Goal: Task Accomplishment & Management: Complete application form

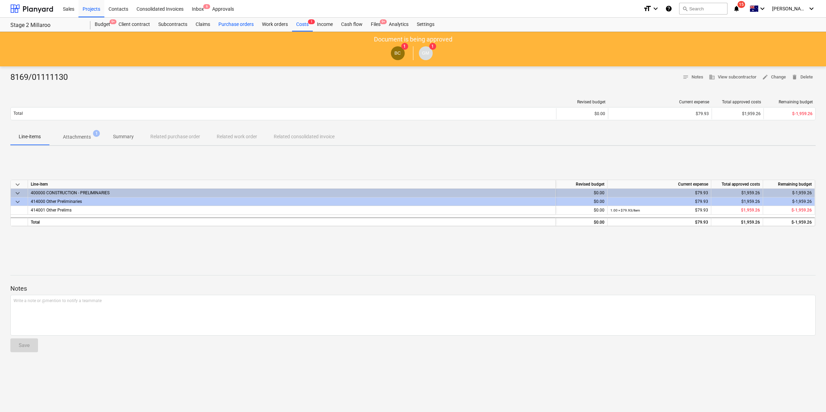
click at [239, 20] on div "Purchase orders" at bounding box center [236, 25] width 44 height 14
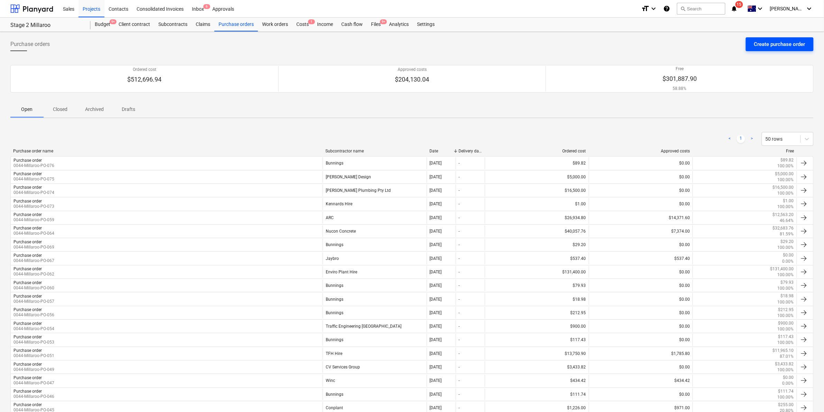
click at [758, 44] on div "Create purchase order" at bounding box center [779, 44] width 51 height 9
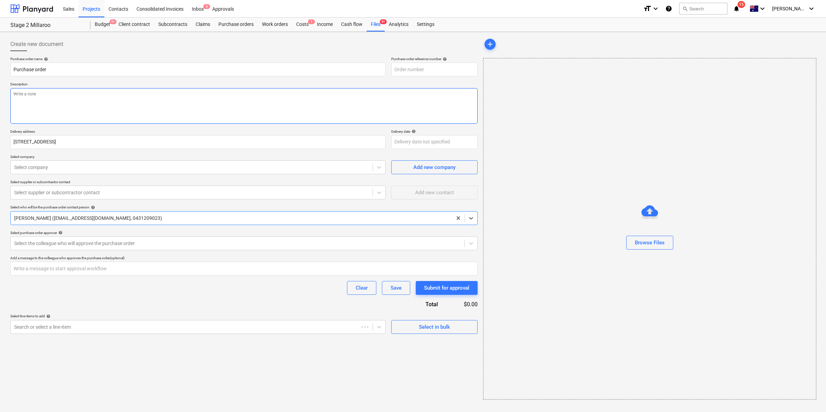
type textarea "x"
type input "0044-Millaroo-PO-077"
type textarea "x"
click at [90, 164] on div at bounding box center [191, 167] width 355 height 7
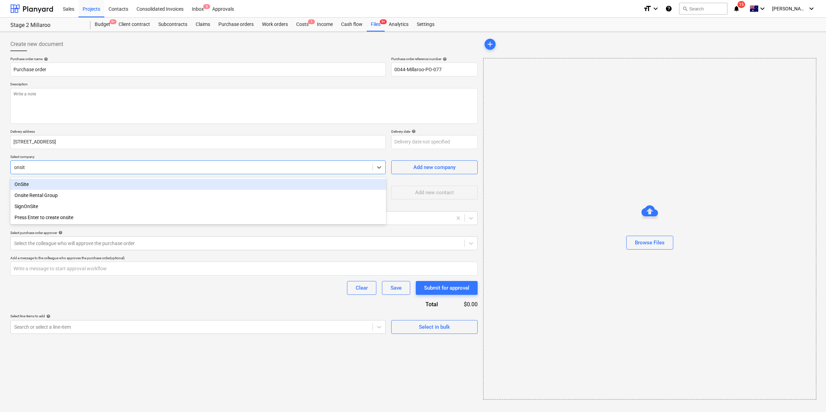
type input "onsite"
click at [77, 180] on div "OnSite" at bounding box center [198, 184] width 376 height 11
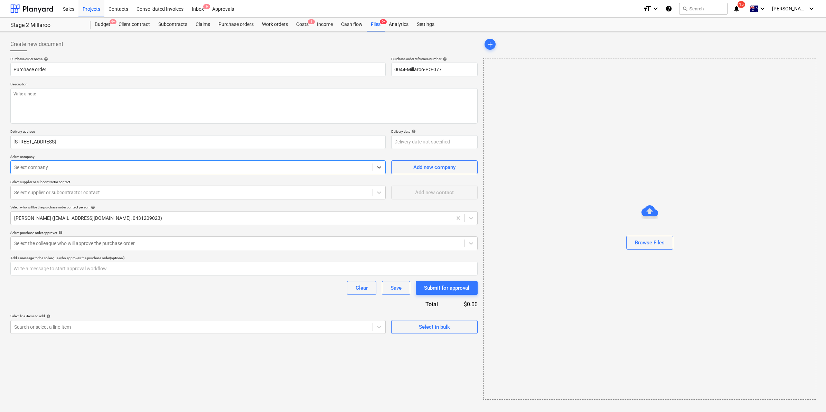
type textarea "x"
click at [123, 192] on div at bounding box center [191, 192] width 355 height 7
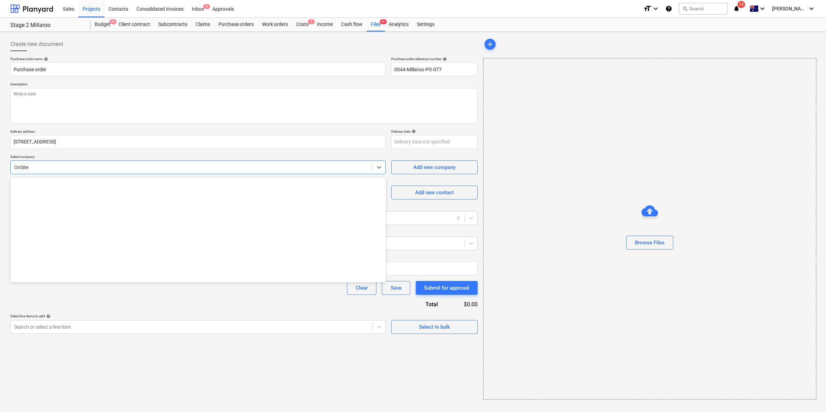
click at [104, 169] on div at bounding box center [191, 167] width 355 height 7
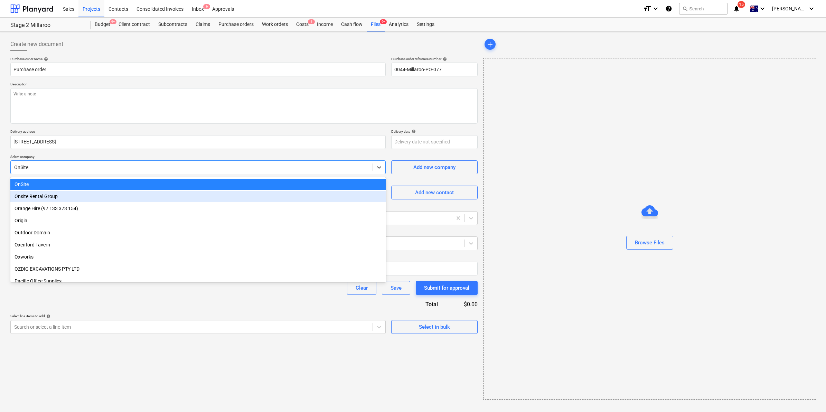
click at [64, 195] on div "Onsite Rental Group" at bounding box center [198, 196] width 376 height 11
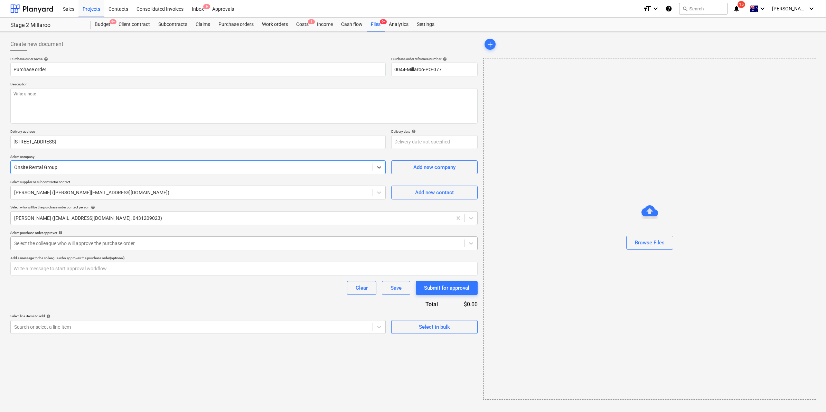
type textarea "x"
click at [83, 244] on div at bounding box center [237, 243] width 447 height 7
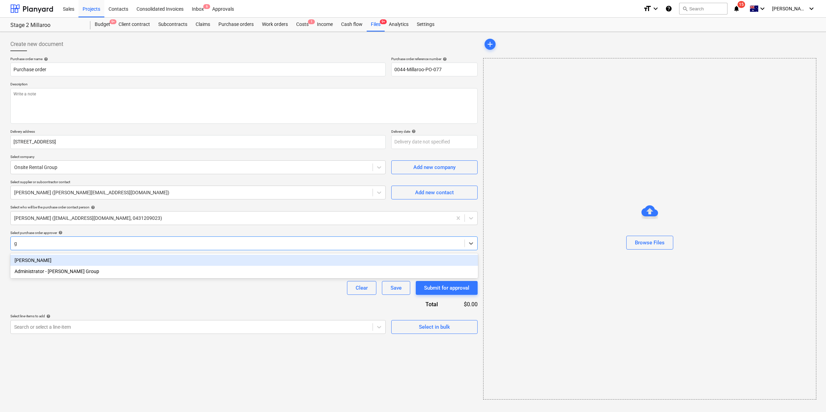
type input "ge"
click at [64, 263] on div "[PERSON_NAME]" at bounding box center [244, 260] width 468 height 11
type textarea "x"
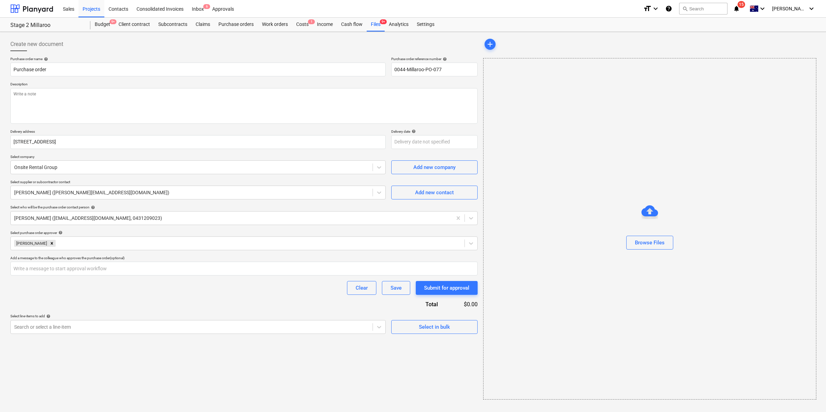
click at [114, 392] on div "Create new document Purchase order name help Purchase order Purchase order refe…" at bounding box center [244, 219] width 473 height 368
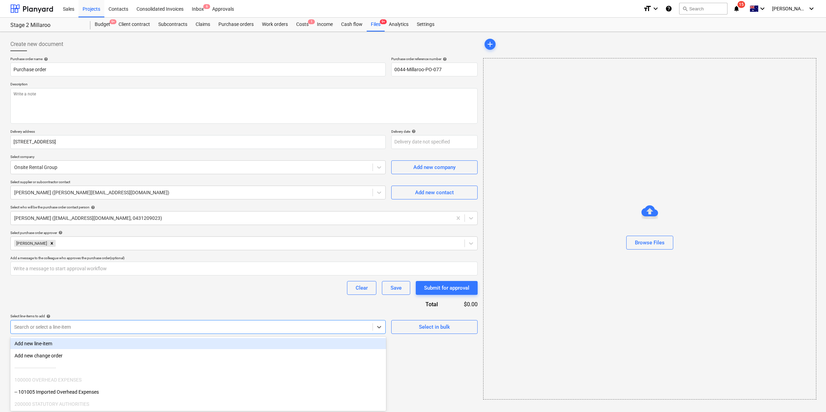
click at [79, 326] on div at bounding box center [191, 326] width 355 height 7
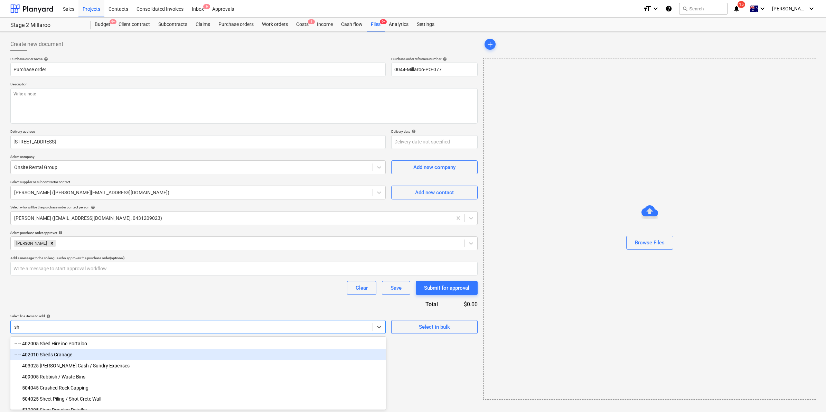
type input "s"
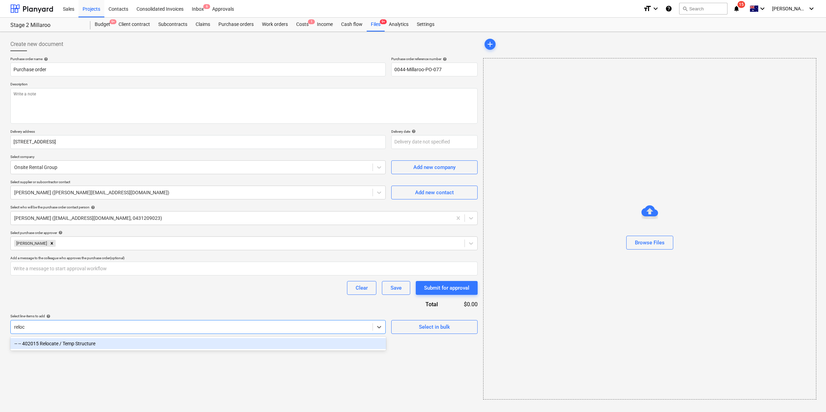
type input "reloca"
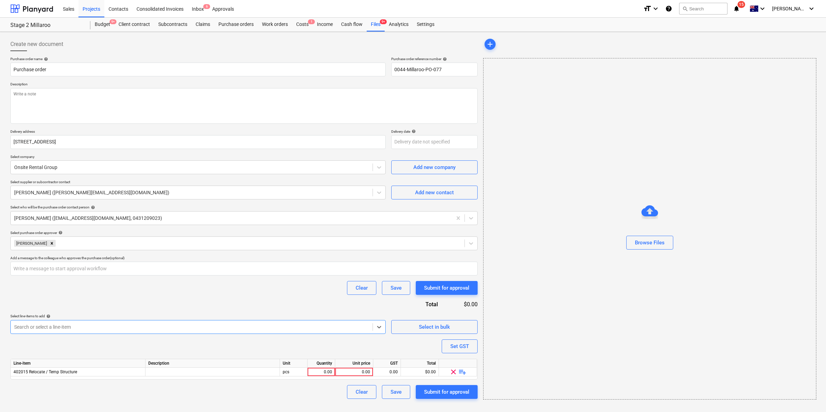
type textarea "x"
click at [327, 374] on div "0.00" at bounding box center [321, 372] width 22 height 9
type input "item"
type textarea "x"
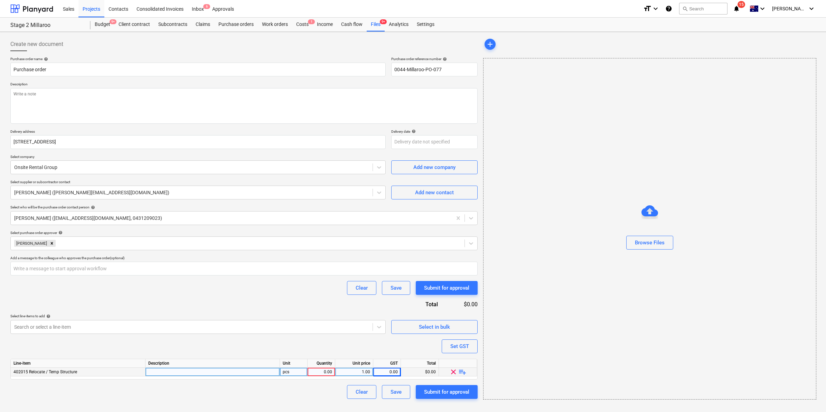
click at [327, 374] on div "0.00" at bounding box center [321, 372] width 22 height 9
type input "1"
type textarea "x"
click at [356, 374] on div "1.00" at bounding box center [354, 372] width 32 height 9
type input "532.1"
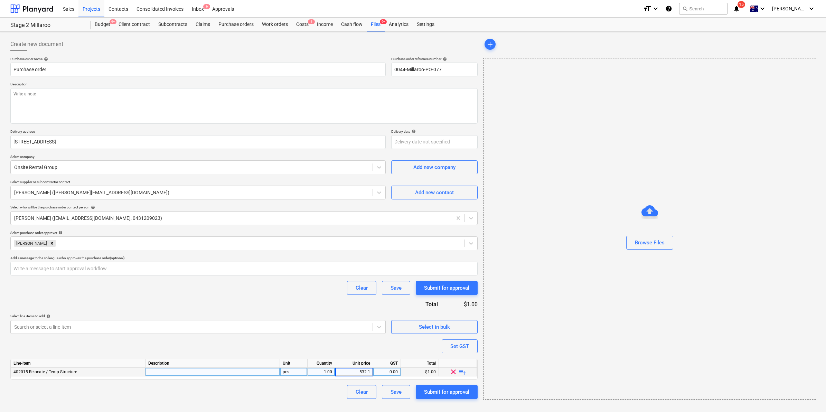
type textarea "x"
click at [389, 372] on div "0.00" at bounding box center [387, 372] width 22 height 9
type input "10"
type textarea "x"
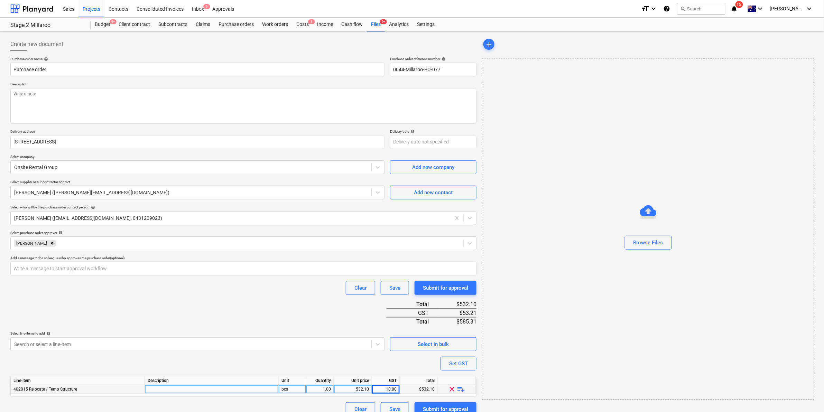
click at [304, 295] on div "Clear Save Submit for approval" at bounding box center [243, 288] width 466 height 14
click at [389, 385] on div "10.00" at bounding box center [386, 389] width 22 height 9
type input "0"
type textarea "x"
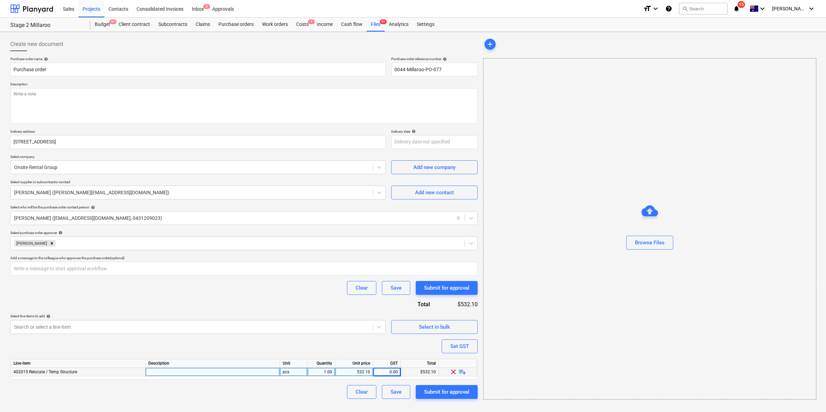
click at [368, 372] on div "532.10" at bounding box center [354, 372] width 32 height 9
click at [371, 372] on input "532.1" at bounding box center [354, 372] width 38 height 8
type input "532.2"
type textarea "x"
click at [363, 370] on div "532.20" at bounding box center [354, 372] width 32 height 9
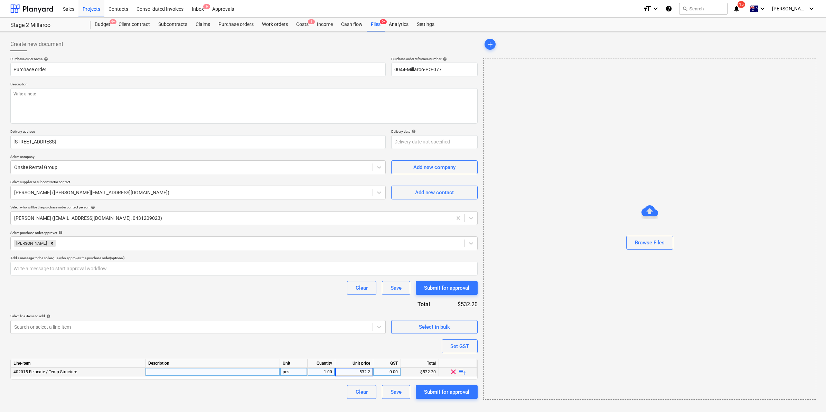
click at [365, 371] on input "532.2" at bounding box center [354, 372] width 38 height 8
click at [366, 370] on input "532.2" at bounding box center [354, 372] width 38 height 8
type input "531.2"
type textarea "x"
click at [395, 347] on div "Purchase order name help Purchase order Purchase order reference number help 00…" at bounding box center [243, 228] width 467 height 342
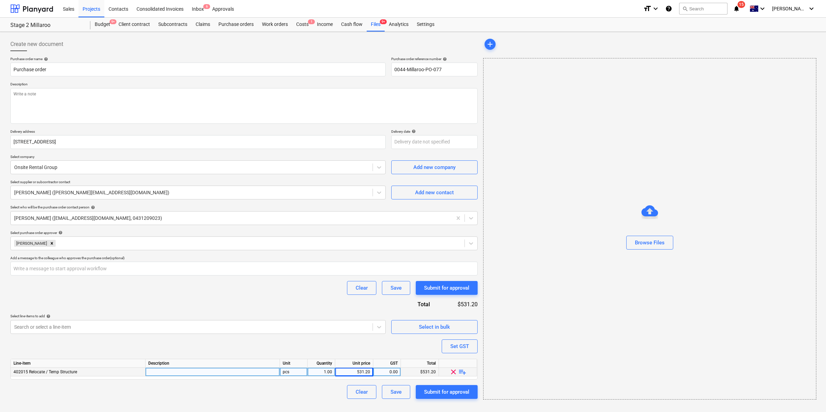
click at [395, 370] on div "0.00" at bounding box center [387, 372] width 22 height 9
type input "10"
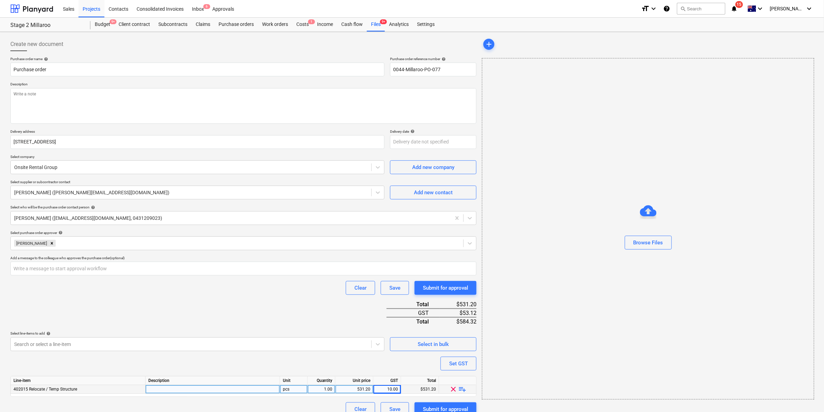
click at [286, 296] on div "Purchase order name help Purchase order Purchase order reference number help 00…" at bounding box center [243, 236] width 466 height 359
click at [368, 115] on textarea at bounding box center [243, 106] width 466 height 36
type textarea "x"
type textarea "E"
type textarea "x"
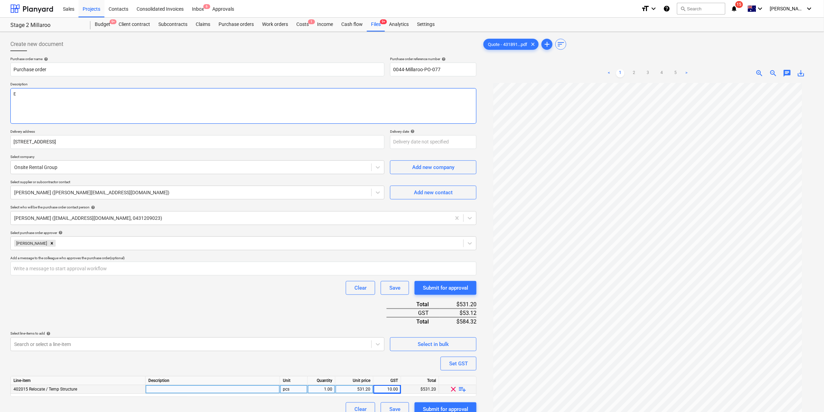
type textarea "EW"
type textarea "x"
type textarea "EWP"
type textarea "x"
type textarea "EWP"
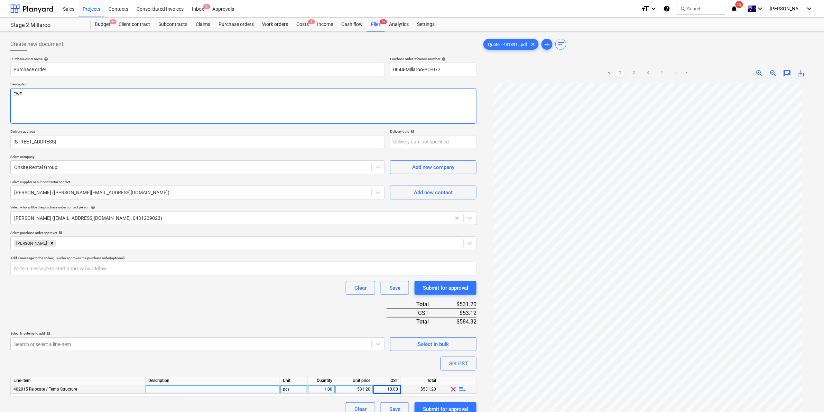
type textarea "x"
type textarea "EWP fo"
type textarea "x"
type textarea "EWP for"
type textarea "x"
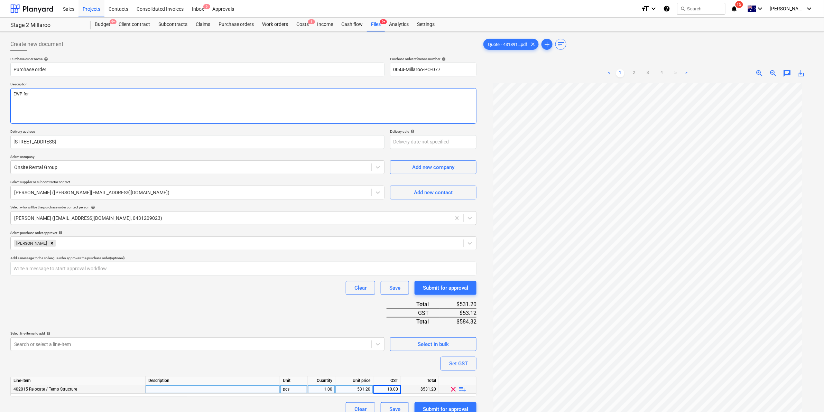
type textarea "EWP for"
type textarea "x"
type textarea "EWP for a"
type textarea "x"
type textarea "EWP for ae"
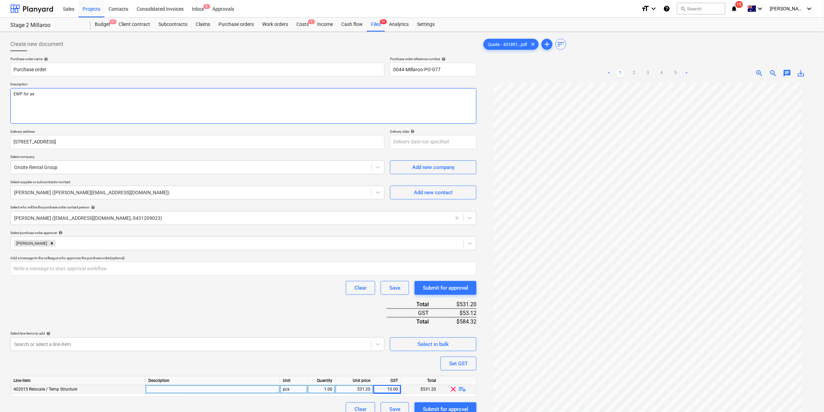
type textarea "x"
type textarea "EWP for a"
type textarea "x"
type textarea "EWP for"
type textarea "x"
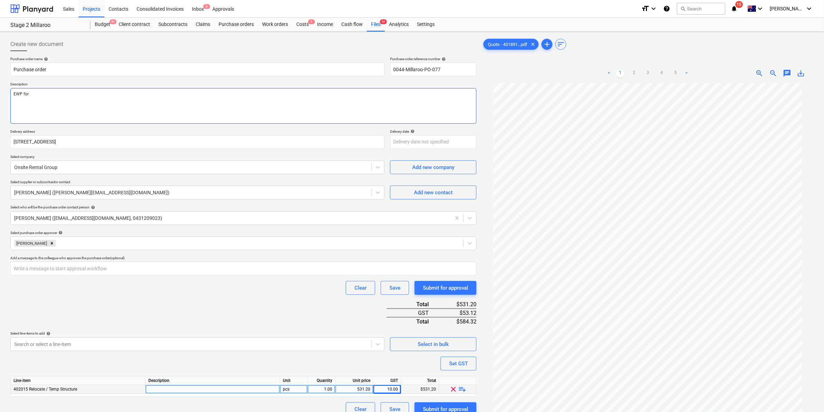
type textarea "EWP for s"
type textarea "x"
type textarea "EWP for sh"
type textarea "x"
type textarea "EWP for she"
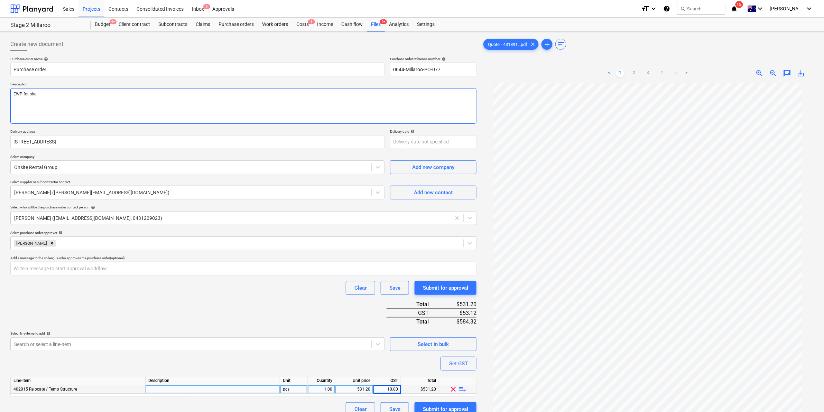
type textarea "x"
type textarea "EWP for shed"
type textarea "x"
type textarea "EWP for shed"
type textarea "x"
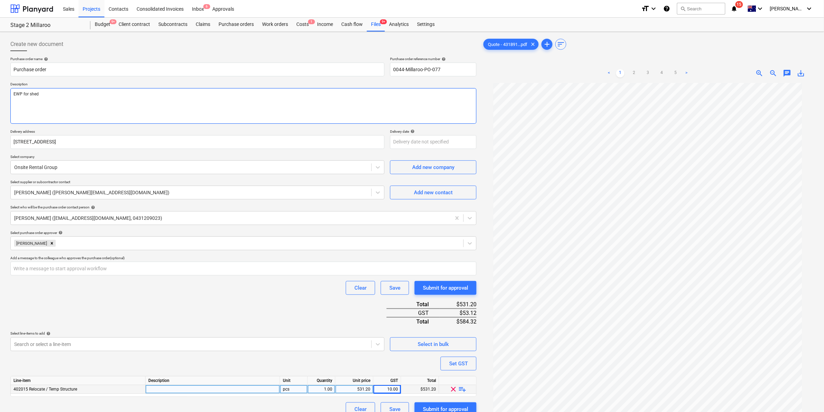
type textarea "EWP for shed a"
type textarea "x"
type textarea "EWP for shed aw"
type textarea "x"
type textarea "EWP for shed awn"
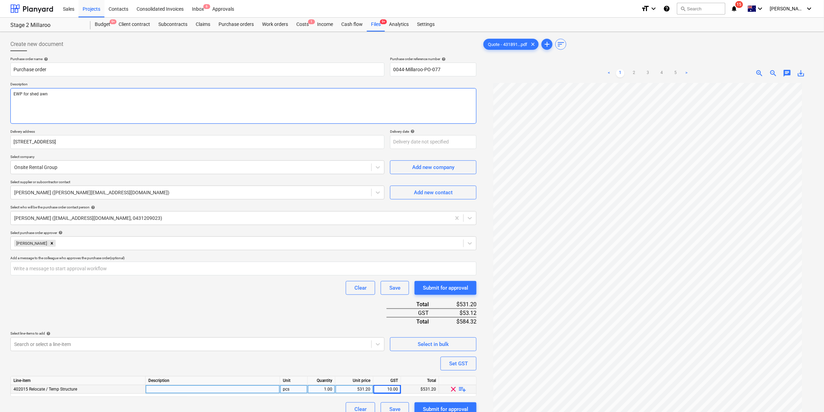
type textarea "x"
type textarea "EWP for shed [PERSON_NAME]"
type textarea "x"
type textarea "EWP for shed awnin"
type textarea "x"
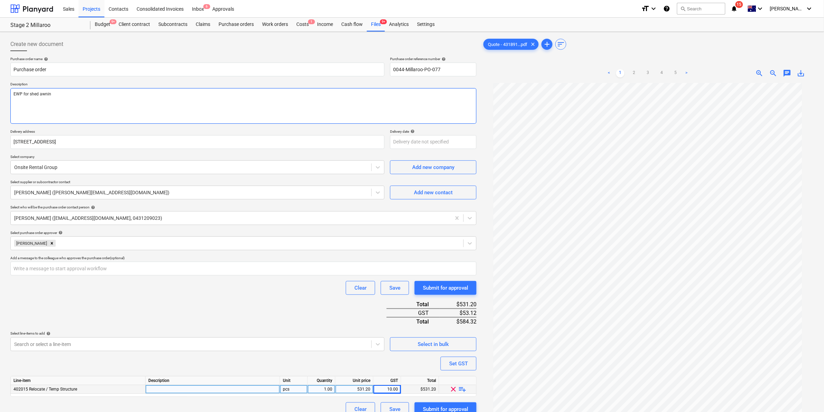
type textarea "EWP for shed awning"
type textarea "x"
type textarea "EWP for shed awning"
click at [203, 309] on div "Purchase order name help Purchase order Purchase order reference number help 00…" at bounding box center [243, 236] width 466 height 359
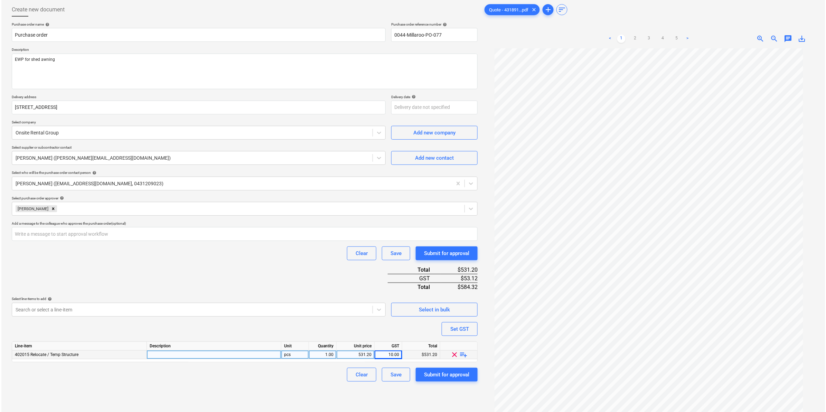
scroll to position [69, 0]
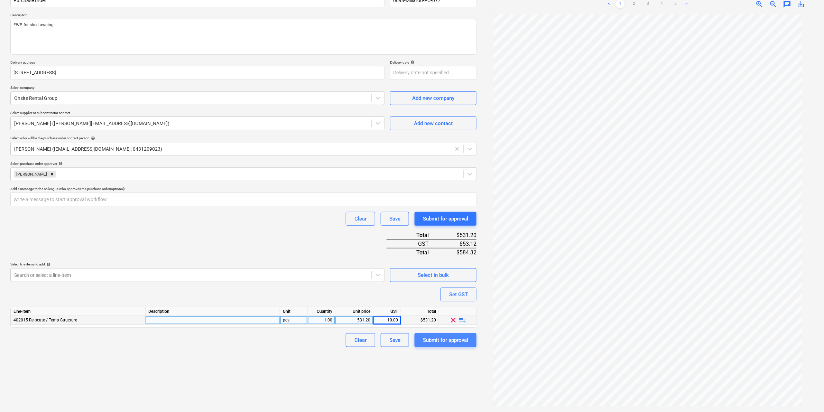
click at [438, 338] on div "Submit for approval" at bounding box center [445, 340] width 45 height 9
type textarea "x"
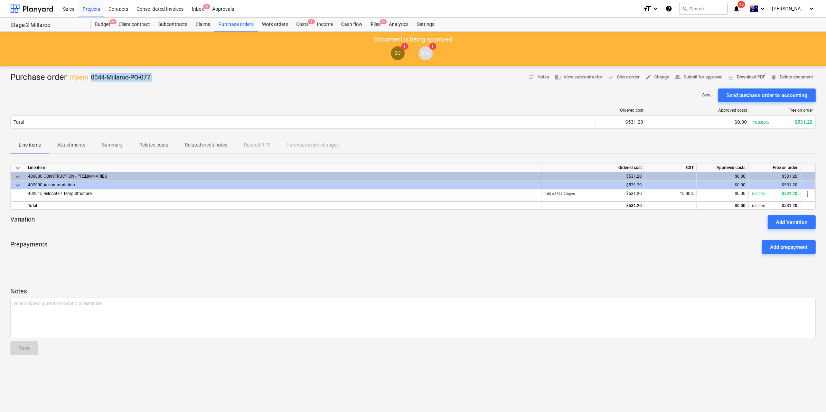
drag, startPoint x: 91, startPoint y: 76, endPoint x: 160, endPoint y: 84, distance: 69.5
click at [160, 84] on div "Purchase order ( Open ) 0044-Millaroo-PO-077 notes Notes business View subcontr…" at bounding box center [413, 239] width 826 height 346
copy div "0044-Millaroo-PO-077 notes Notes business View subcontractor done Close order e…"
click at [377, 24] on div "Files 9+" at bounding box center [376, 25] width 18 height 14
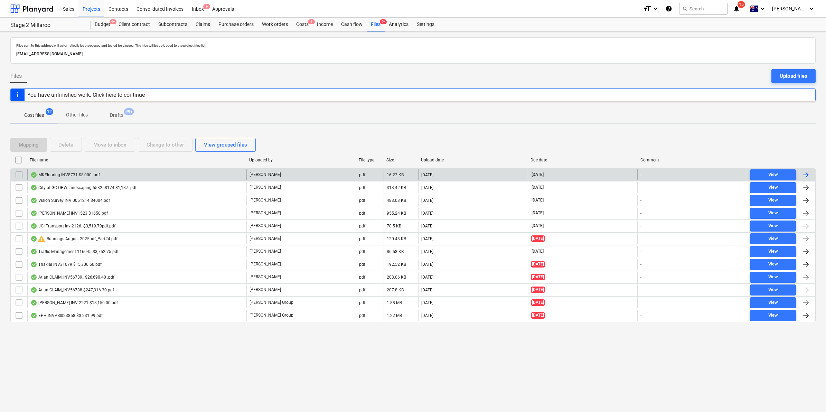
click at [59, 173] on div "MKFlooring INV8731 $8,000 .pdf" at bounding box center [64, 175] width 69 height 6
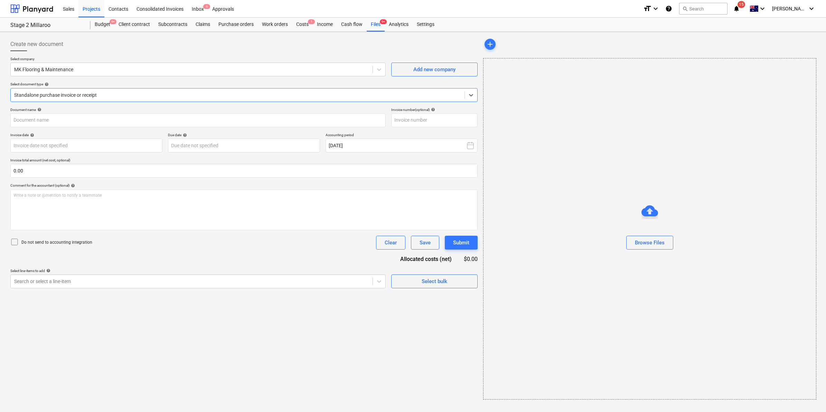
type input "8731"
type input "[DATE]"
click at [374, 24] on div "Files 9+" at bounding box center [376, 25] width 18 height 14
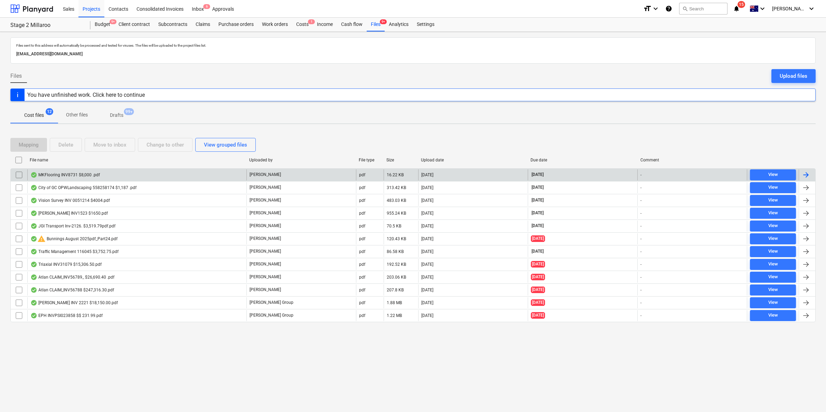
click at [19, 175] on input "checkbox" at bounding box center [18, 174] width 11 height 11
click at [114, 146] on div "Move to inbox" at bounding box center [109, 144] width 33 height 9
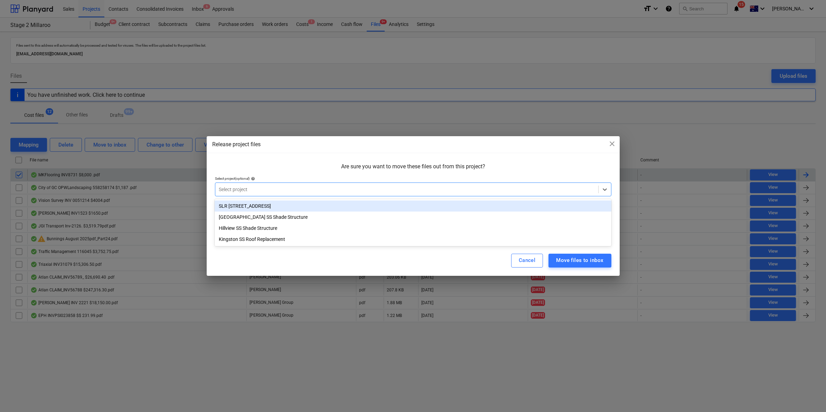
click at [245, 186] on div at bounding box center [407, 189] width 376 height 7
click at [244, 208] on div "SLR [STREET_ADDRESS]" at bounding box center [413, 205] width 396 height 11
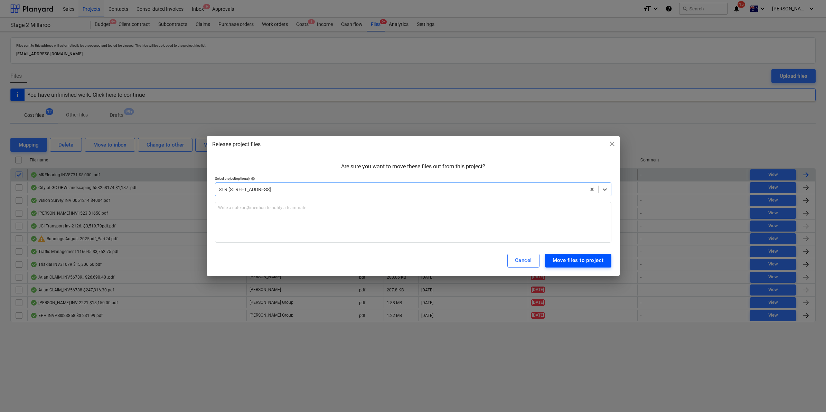
click at [586, 263] on div "Move files to project" at bounding box center [578, 260] width 51 height 9
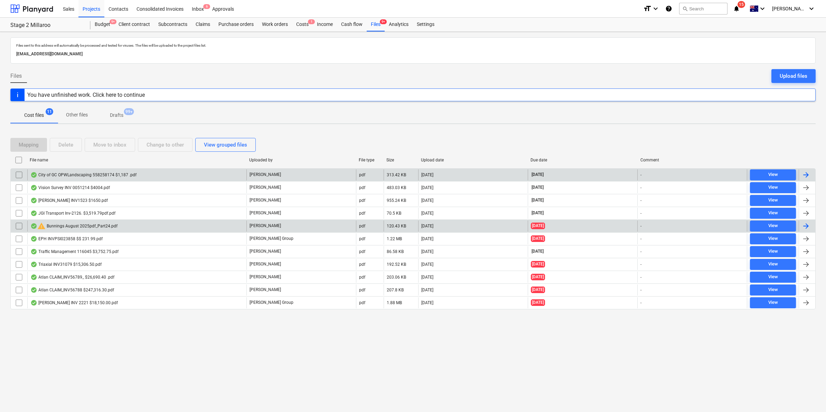
click at [144, 226] on div "warning Bunnings August 2025pdf_Part24.pdf" at bounding box center [136, 226] width 219 height 11
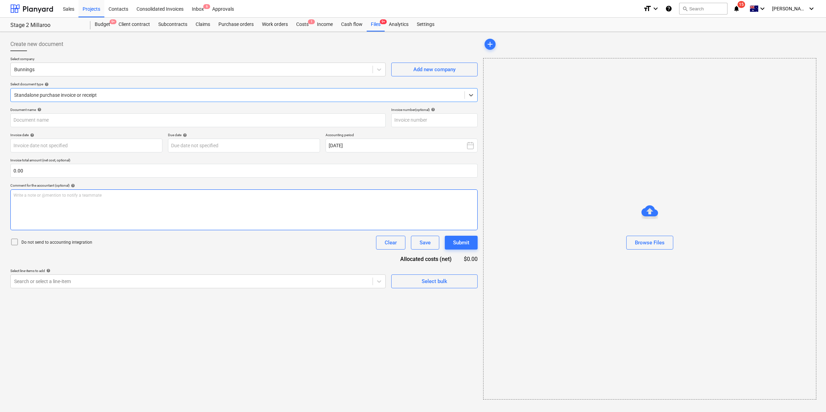
type input "8158/01451642"
type input "[DATE]"
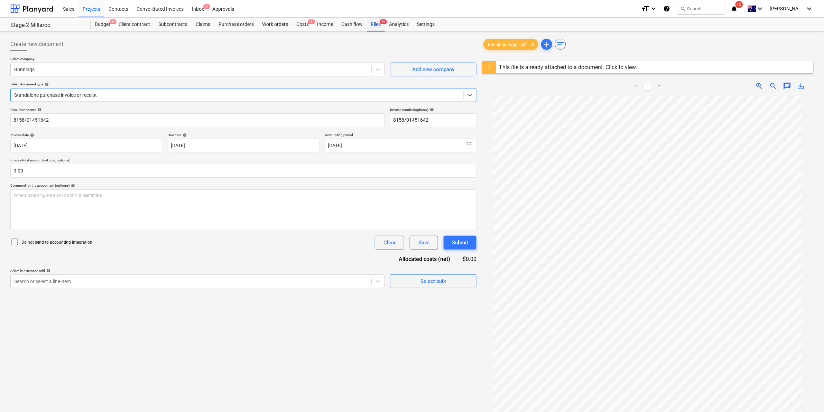
click at [372, 26] on div "Files 9+" at bounding box center [376, 25] width 18 height 14
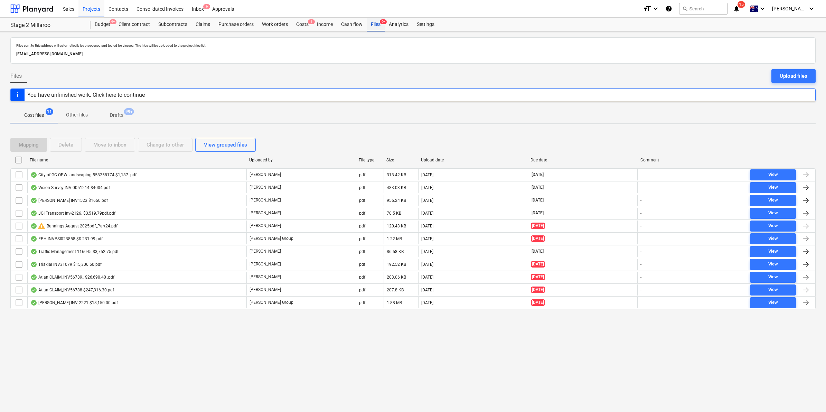
click at [376, 22] on div "Files 9+" at bounding box center [376, 25] width 18 height 14
click at [379, 16] on div "Sales Projects Contacts Consolidated Invoices Inbox 6 Approvals" at bounding box center [348, 8] width 579 height 17
click at [378, 22] on div "Files 9+" at bounding box center [376, 25] width 18 height 14
click at [305, 24] on div "Costs 1" at bounding box center [302, 25] width 21 height 14
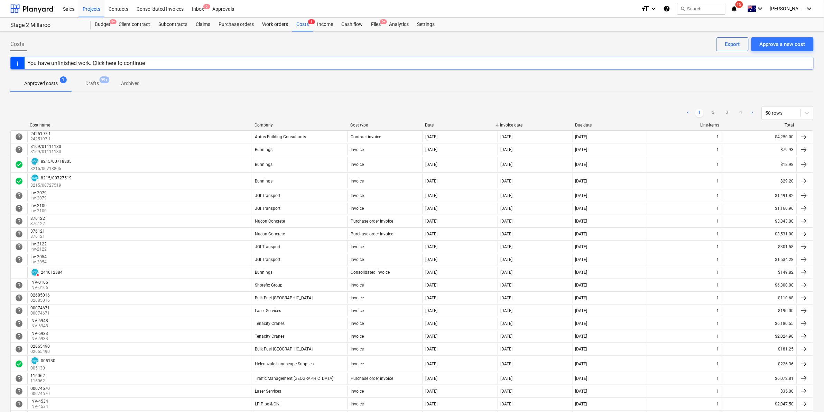
click at [288, 125] on div "Company" at bounding box center [299, 125] width 90 height 5
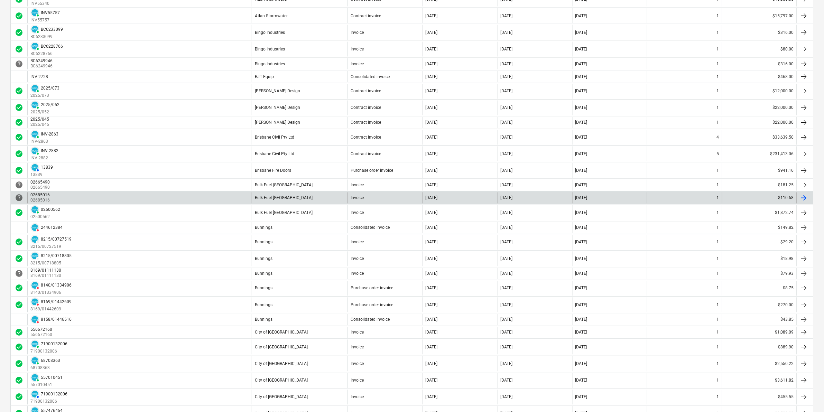
scroll to position [524, 0]
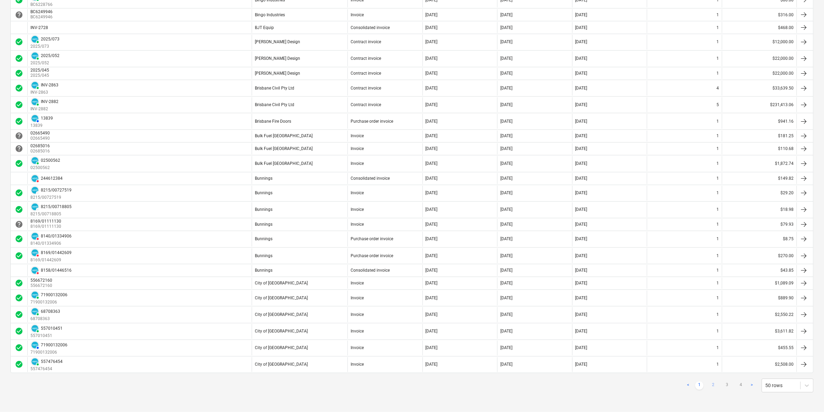
click at [711, 383] on link "2" at bounding box center [713, 386] width 8 height 8
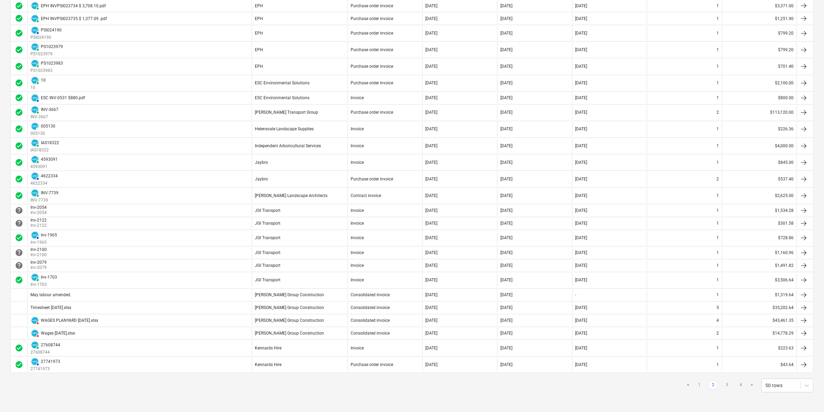
click at [712, 385] on link "2" at bounding box center [713, 386] width 8 height 8
click at [729, 383] on link "3" at bounding box center [727, 386] width 8 height 8
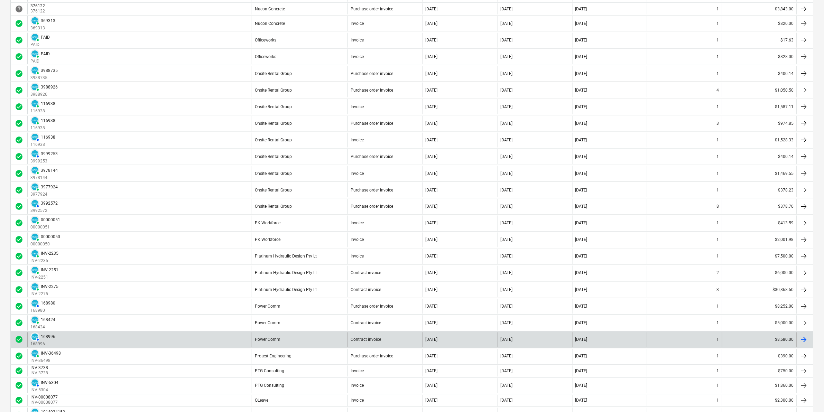
scroll to position [554, 0]
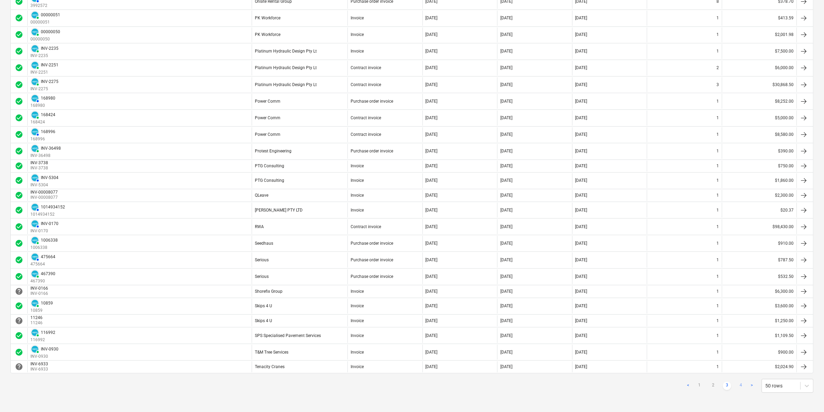
click at [743, 385] on link "4" at bounding box center [741, 386] width 8 height 8
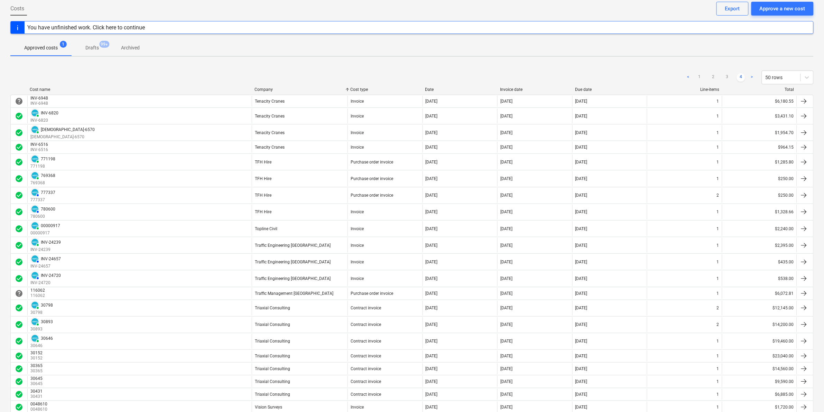
scroll to position [0, 0]
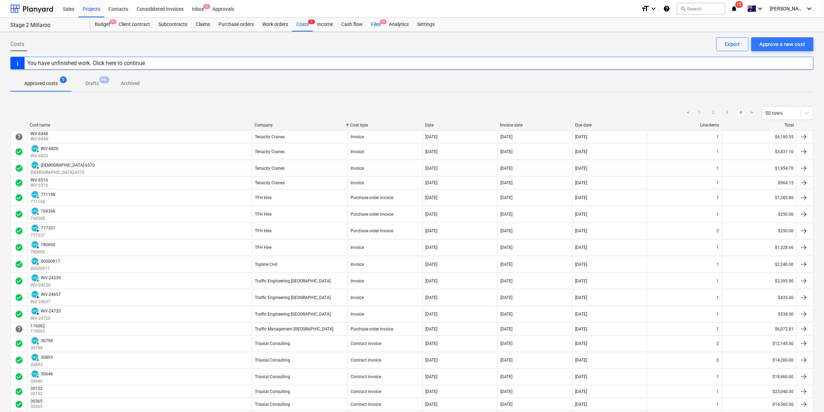
click at [375, 26] on div "Files 9+" at bounding box center [376, 25] width 18 height 14
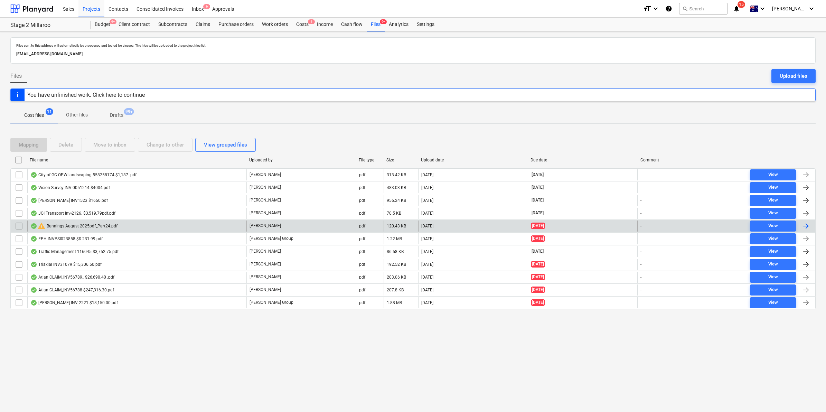
click at [109, 226] on div "warning Bunnings August 2025pdf_Part24.pdf" at bounding box center [73, 226] width 87 height 8
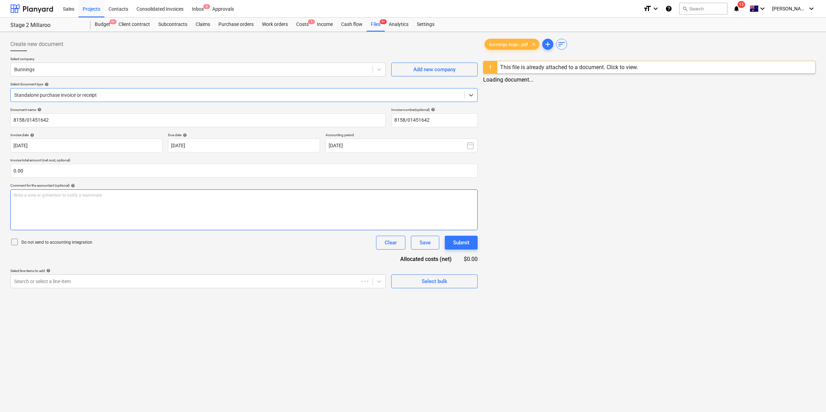
click at [65, 202] on div "Write a note or @mention to notify a teammate [PERSON_NAME]" at bounding box center [243, 209] width 467 height 41
click at [152, 196] on p "Consolidated invoice - please delete from files as already processed" at bounding box center [243, 196] width 460 height 6
click at [427, 242] on div "Save" at bounding box center [423, 242] width 11 height 9
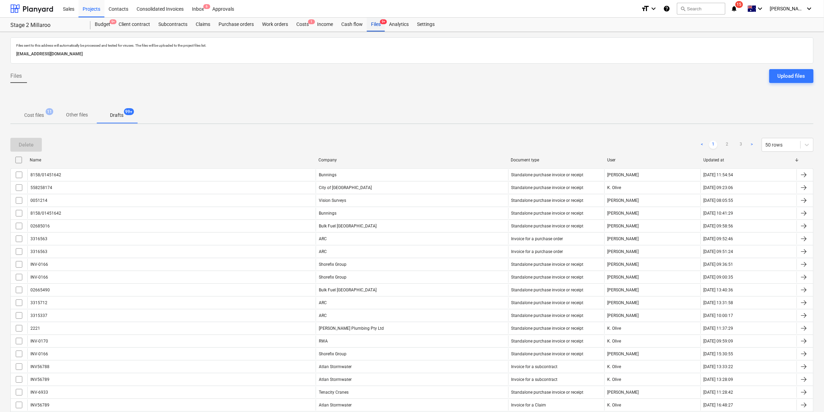
click at [378, 26] on div "Files 9+" at bounding box center [376, 25] width 18 height 14
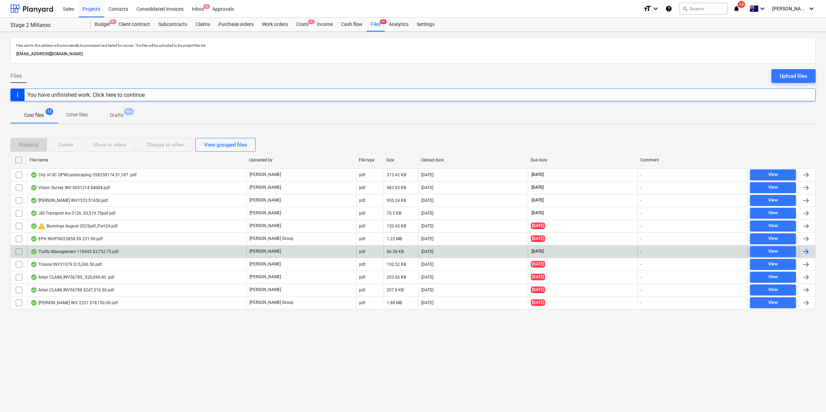
click at [108, 253] on div "Traffic Management 116045 $3,752.75.pdf" at bounding box center [74, 252] width 88 height 6
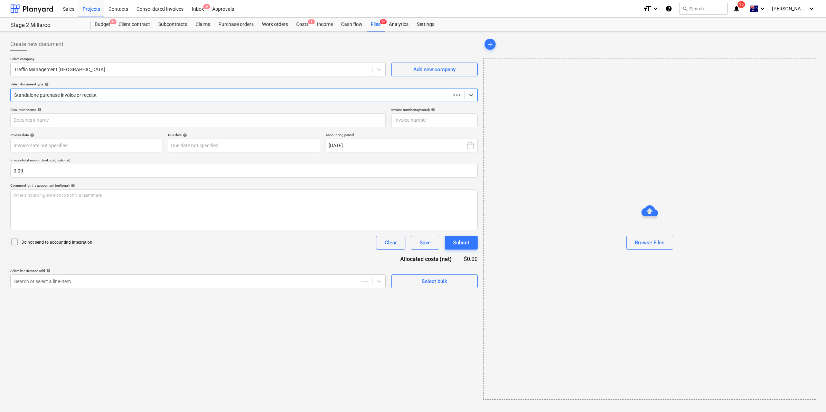
type input "116045"
type input "[DATE]"
click at [88, 206] on div "Write a note or @mention to notify a teammate [PERSON_NAME]" at bounding box center [243, 209] width 466 height 41
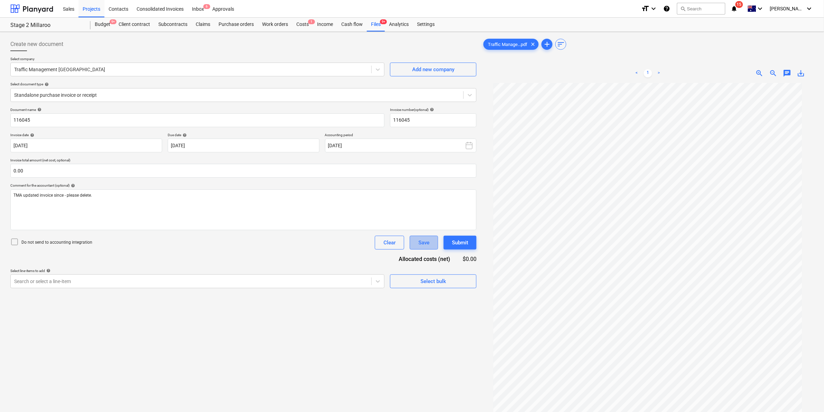
click at [418, 244] on div "Save" at bounding box center [423, 242] width 11 height 9
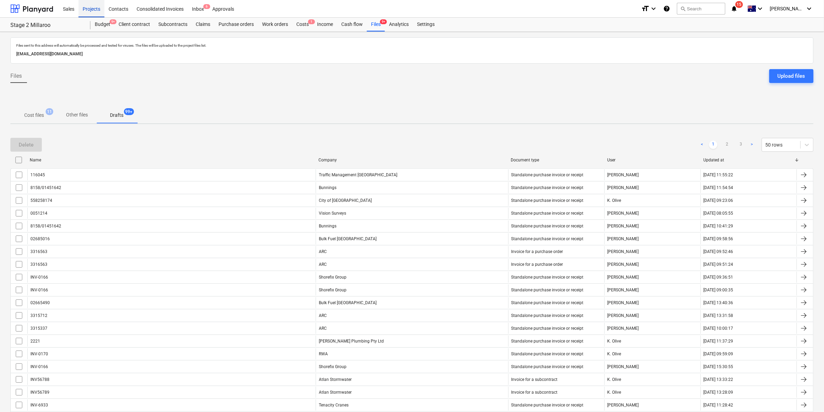
click at [87, 7] on div "Projects" at bounding box center [91, 9] width 26 height 18
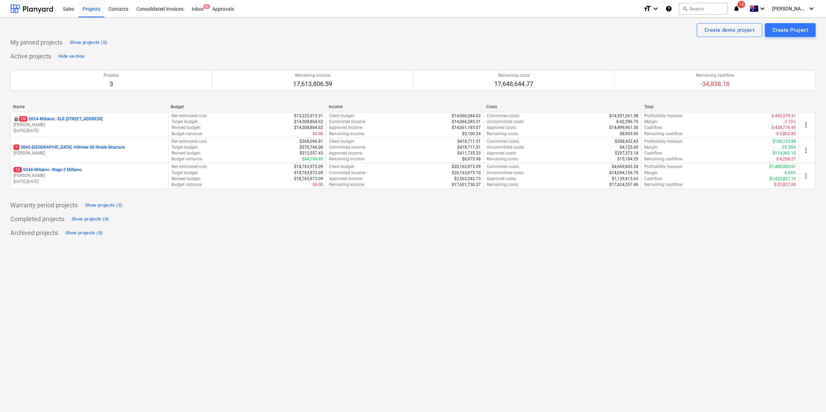
click at [740, 10] on icon "notifications" at bounding box center [736, 8] width 7 height 8
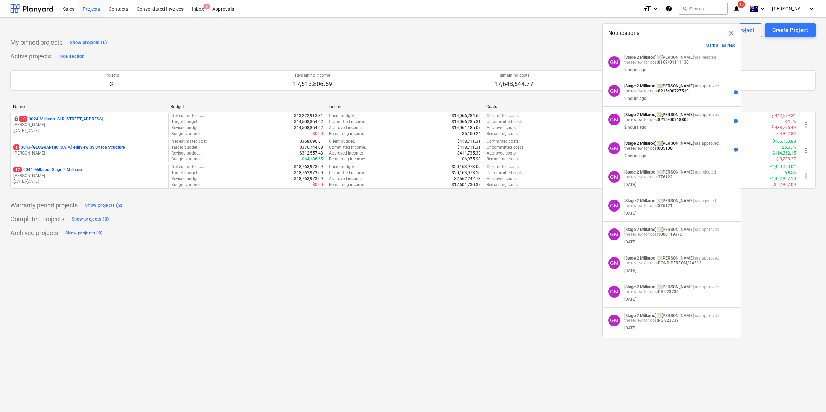
click at [503, 33] on div "Create demo project Create Project" at bounding box center [412, 30] width 805 height 14
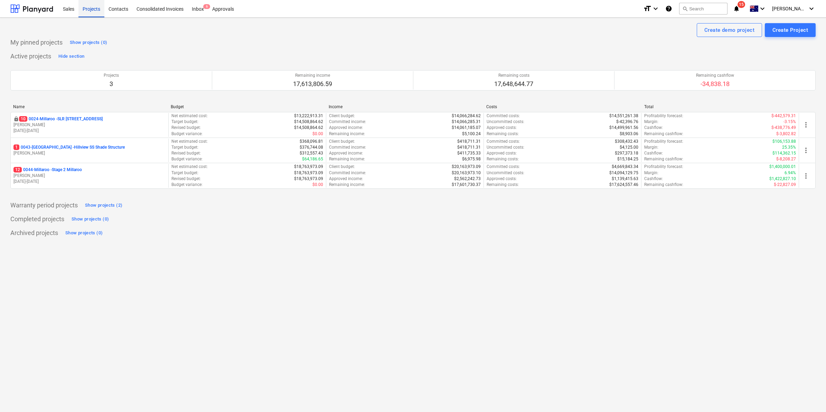
click at [96, 10] on div "Projects" at bounding box center [91, 9] width 26 height 18
click at [740, 8] on icon "notifications" at bounding box center [736, 8] width 7 height 8
click at [498, 29] on div "Create demo project Create Project" at bounding box center [412, 30] width 805 height 14
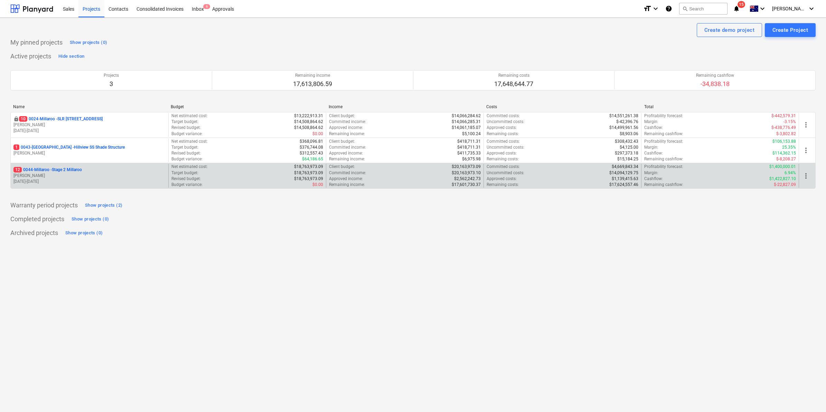
click at [53, 167] on p "12 0044-Millaroo - Stage 2 Millaroo" at bounding box center [47, 170] width 68 height 6
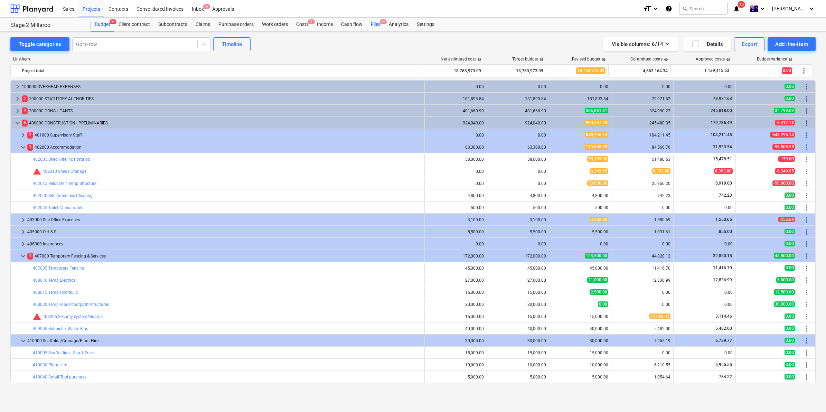
click at [377, 25] on div "Files 9+" at bounding box center [376, 25] width 18 height 14
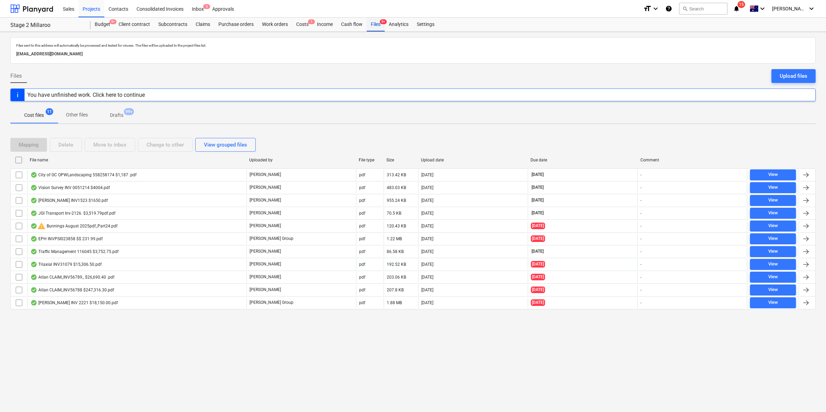
click at [369, 21] on div "Files 9+" at bounding box center [376, 25] width 18 height 14
click at [375, 24] on div "Files 9+" at bounding box center [376, 25] width 18 height 14
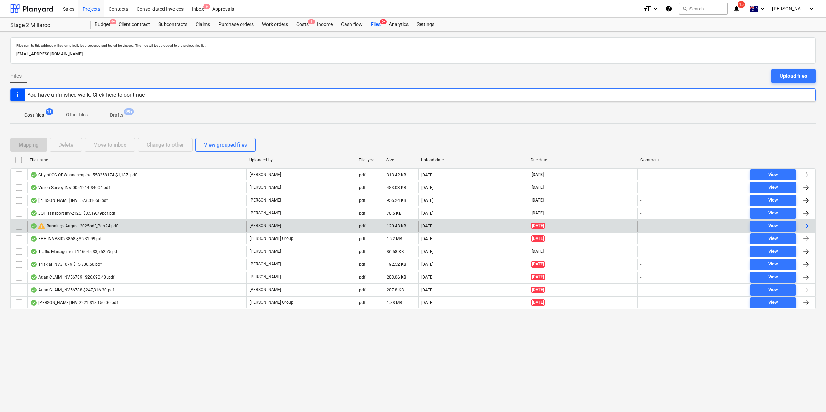
click at [127, 224] on div "warning Bunnings August 2025pdf_Part24.pdf" at bounding box center [136, 226] width 219 height 11
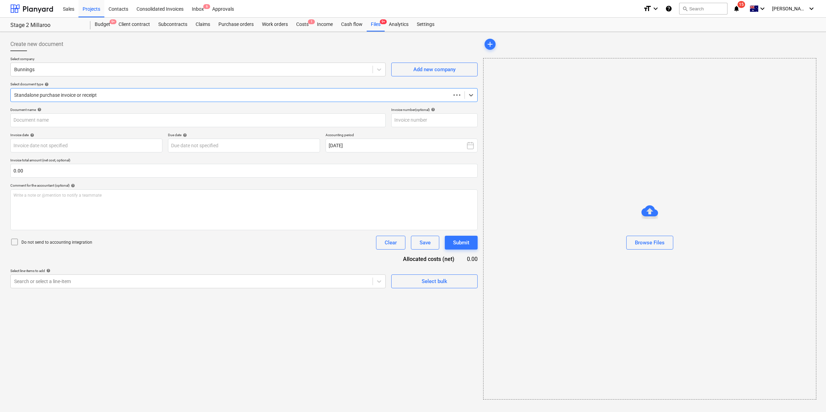
type input "8158/01451642"
type input "[DATE]"
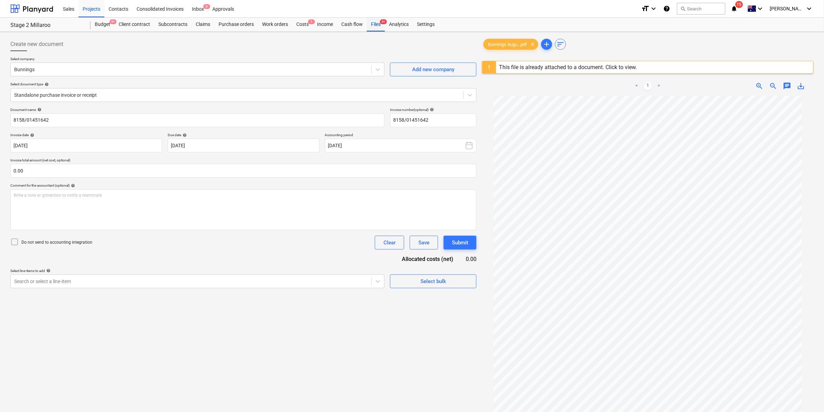
click at [378, 25] on div "Files 9+" at bounding box center [376, 25] width 18 height 14
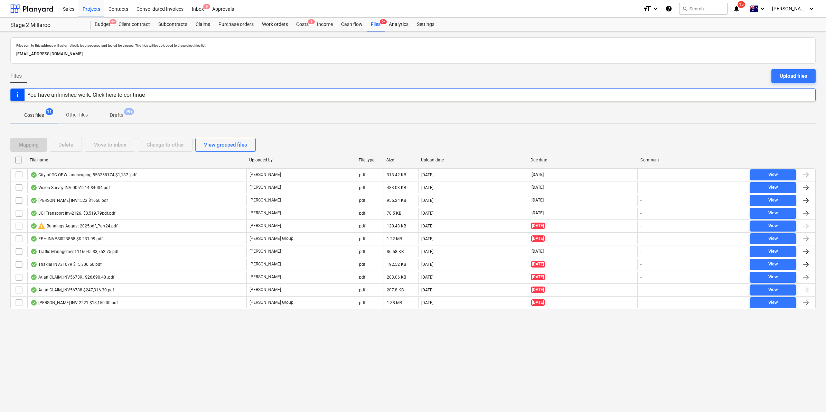
click at [745, 3] on div "format_size keyboard_arrow_down help search Search notifications 15 keyboard_ar…" at bounding box center [729, 8] width 172 height 17
click at [740, 6] on icon "notifications" at bounding box center [736, 8] width 7 height 8
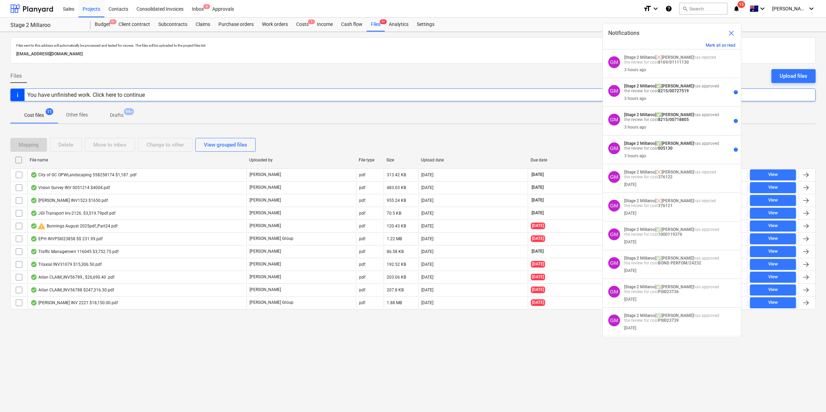
click at [716, 45] on button "Mark all as read" at bounding box center [721, 45] width 30 height 5
click at [718, 43] on button "Mark all as read" at bounding box center [721, 45] width 30 height 5
click at [731, 45] on button "Mark all as read" at bounding box center [721, 45] width 30 height 5
click at [733, 30] on span "close" at bounding box center [731, 33] width 8 height 8
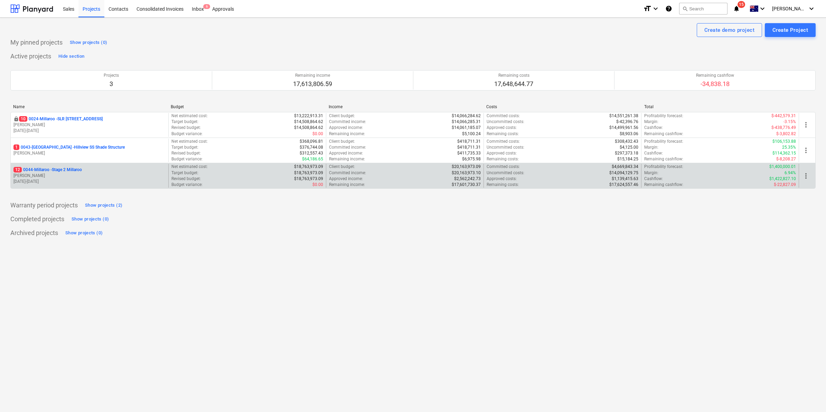
click at [68, 165] on div "12 0044-Millaroo - Stage 2 Millaroo [PERSON_NAME] [DATE] - [DATE]" at bounding box center [90, 176] width 158 height 24
click at [65, 168] on p "12 0044-Millaroo - Stage 2 Millaroo" at bounding box center [47, 170] width 68 height 6
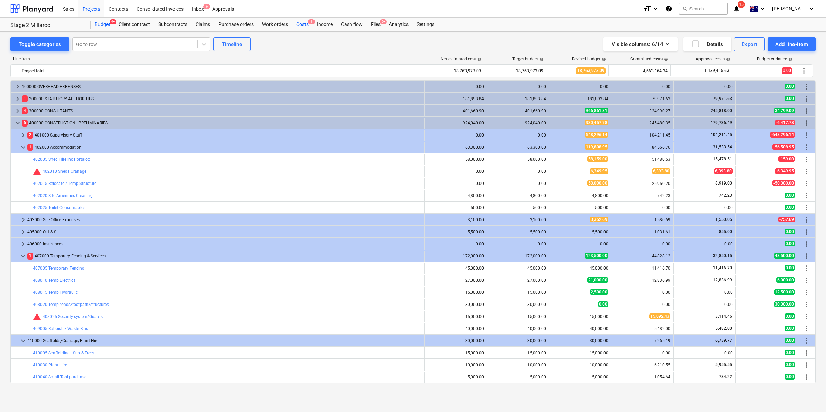
click at [299, 25] on div "Costs 1" at bounding box center [302, 25] width 21 height 14
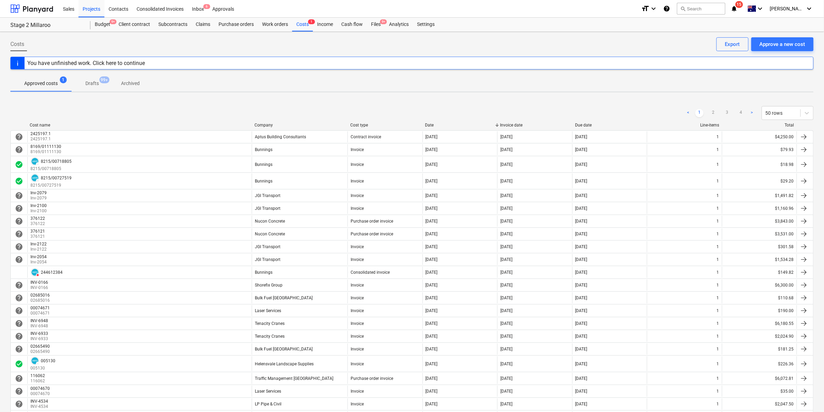
click at [289, 127] on div "Company" at bounding box center [299, 125] width 90 height 5
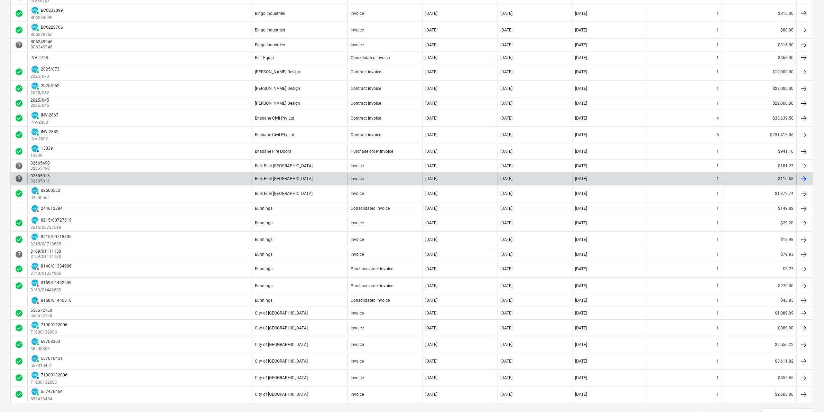
scroll to position [447, 0]
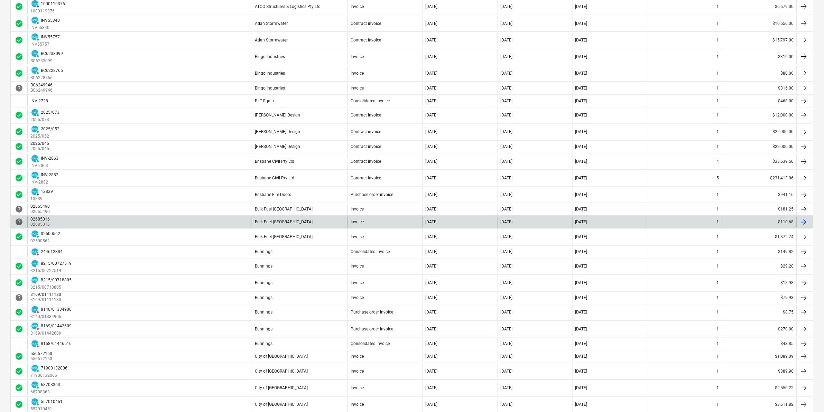
click at [290, 225] on div "Bulk Fuel [GEOGRAPHIC_DATA]" at bounding box center [300, 222] width 96 height 11
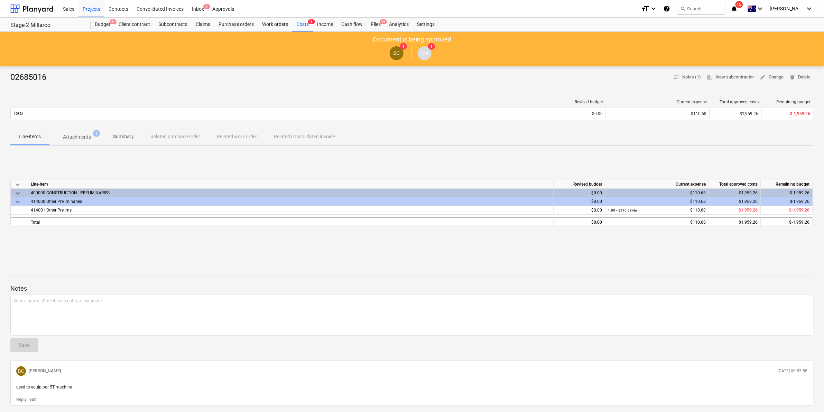
click at [82, 135] on p "Attachments" at bounding box center [77, 136] width 28 height 7
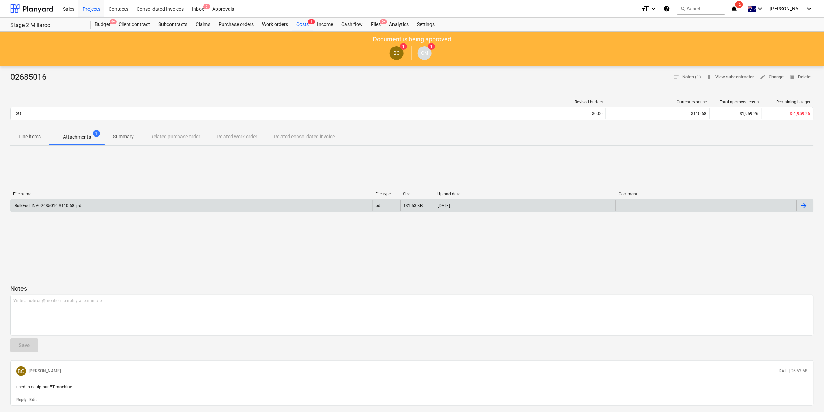
click at [329, 205] on div "BulkFuel INV02685016 $110.68 .pdf" at bounding box center [192, 205] width 362 height 11
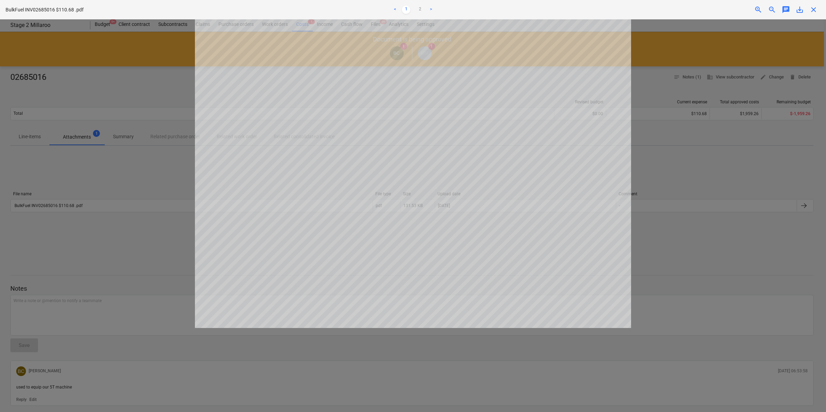
click at [814, 9] on span "close" at bounding box center [813, 10] width 8 height 8
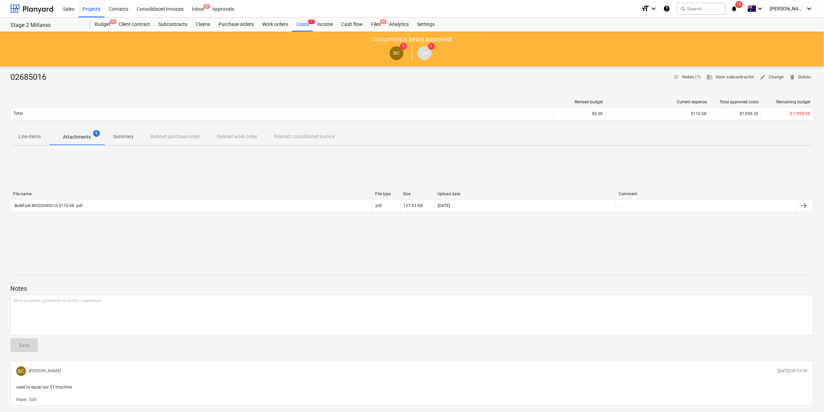
click at [35, 135] on p "Line-items" at bounding box center [30, 136] width 22 height 7
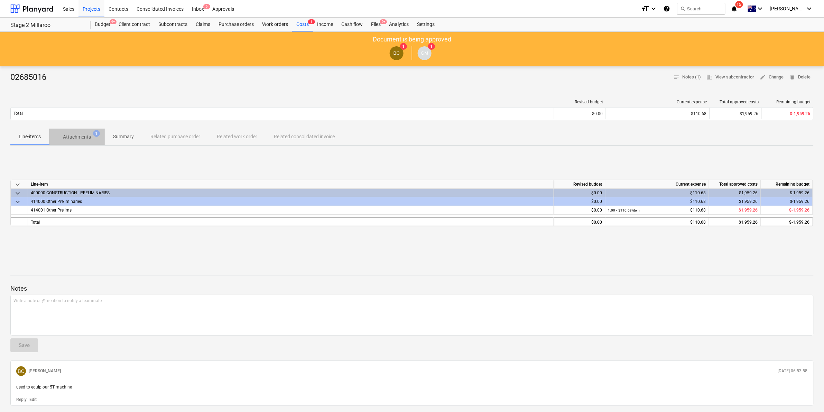
click at [83, 135] on p "Attachments" at bounding box center [77, 136] width 28 height 7
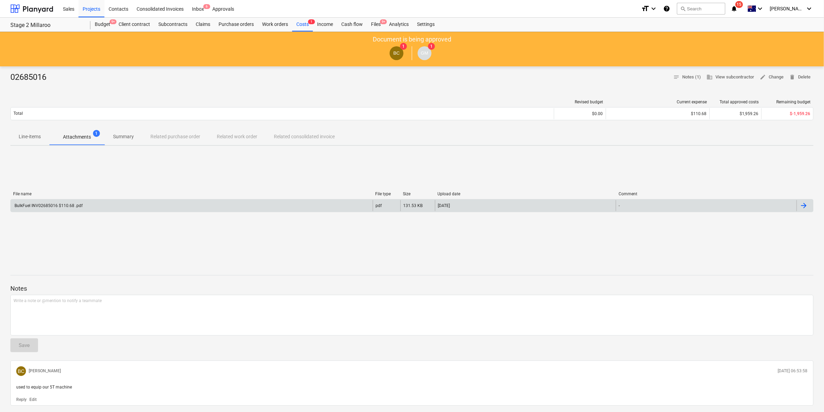
click at [173, 207] on div "BulkFuel INV02685016 $110.68 .pdf" at bounding box center [192, 205] width 362 height 11
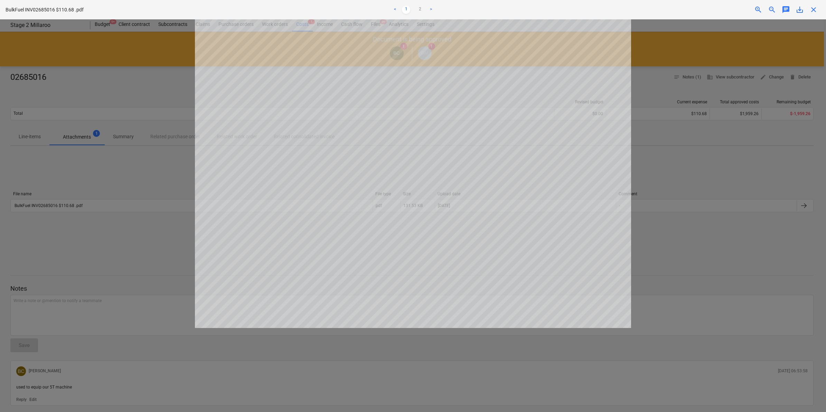
click at [816, 8] on span "close" at bounding box center [813, 10] width 8 height 8
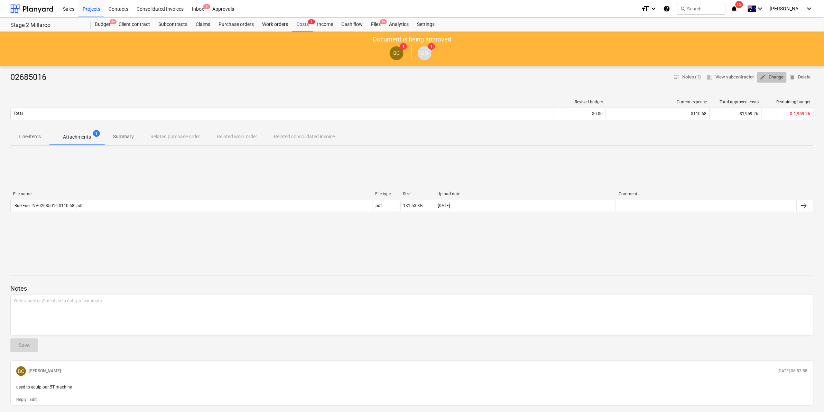
click at [775, 75] on span "edit Change" at bounding box center [772, 77] width 24 height 8
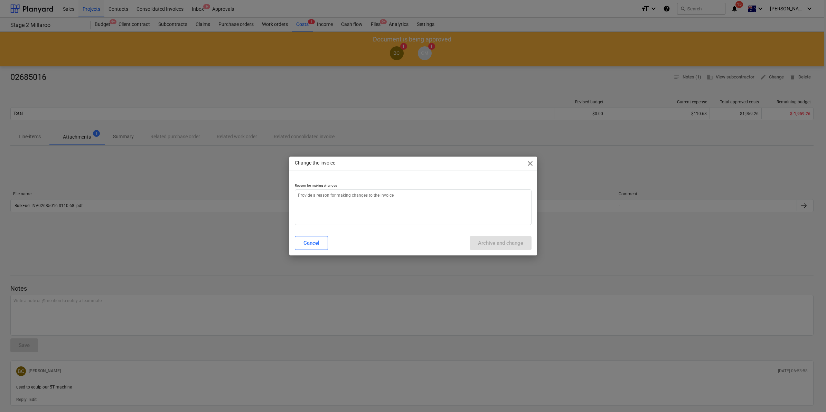
type textarea "x"
click at [379, 204] on textarea at bounding box center [413, 207] width 237 height 36
type textarea "c"
type textarea "x"
type textarea "ch"
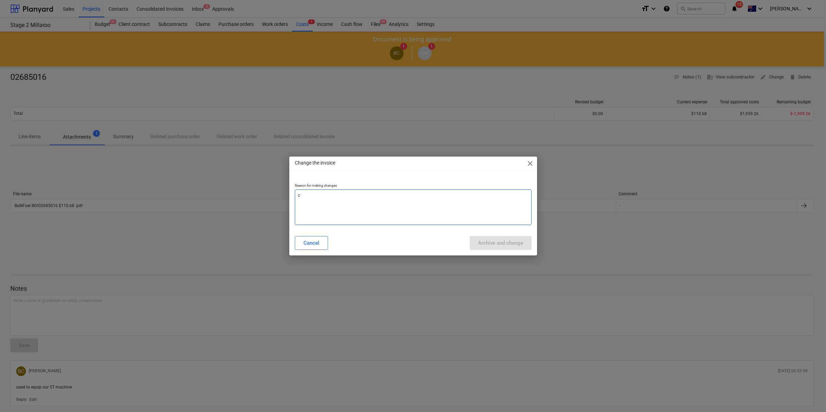
type textarea "x"
type textarea "cha"
type textarea "x"
type textarea "chan"
type textarea "x"
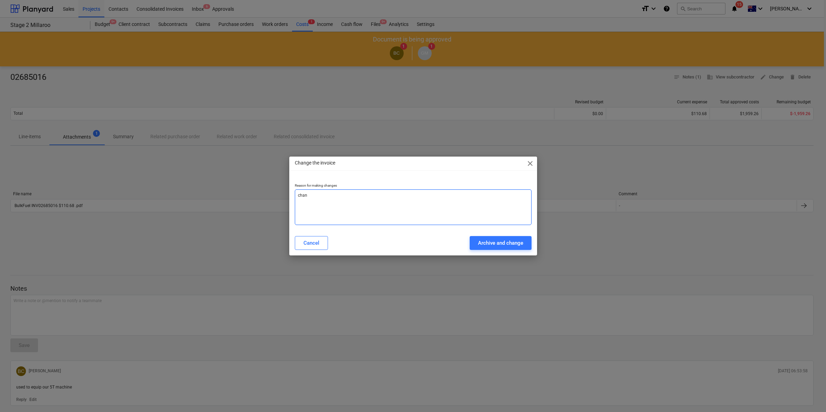
type textarea "chang"
type textarea "x"
type textarea "change"
type textarea "x"
type textarea "change"
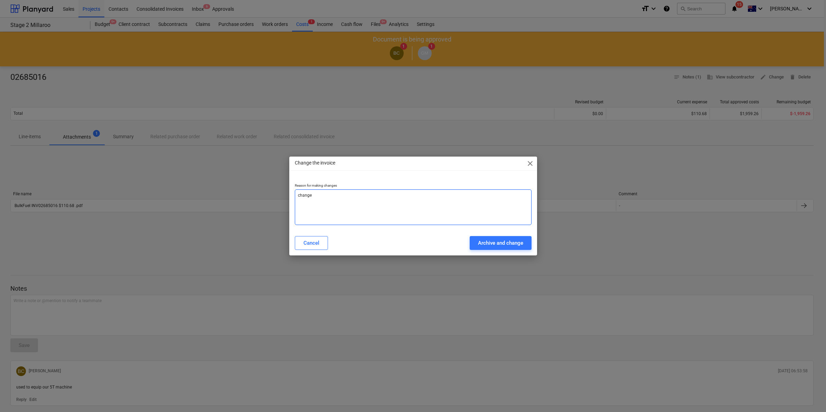
type textarea "x"
type textarea "change g"
type textarea "x"
type textarea "change gs"
type textarea "x"
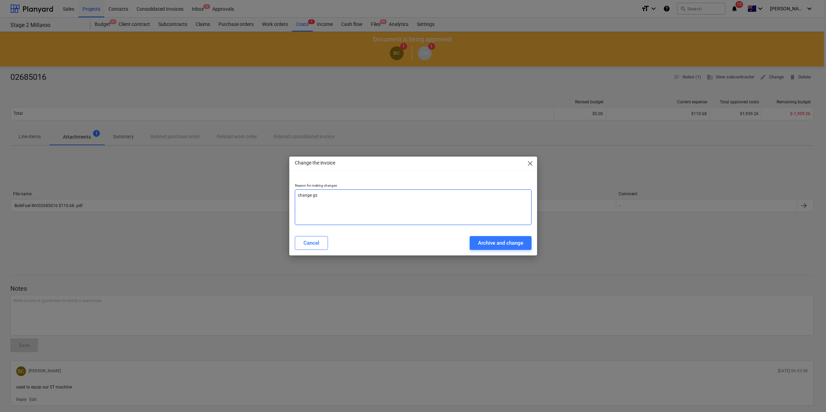
type textarea "change gst"
type textarea "x"
type textarea "change gst"
click at [495, 239] on div "Archive and change" at bounding box center [500, 242] width 45 height 9
type textarea "x"
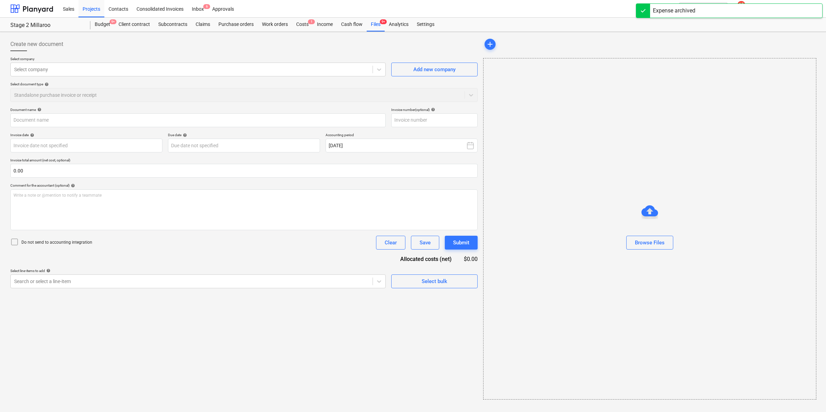
type input "02685016"
type input "[DATE]"
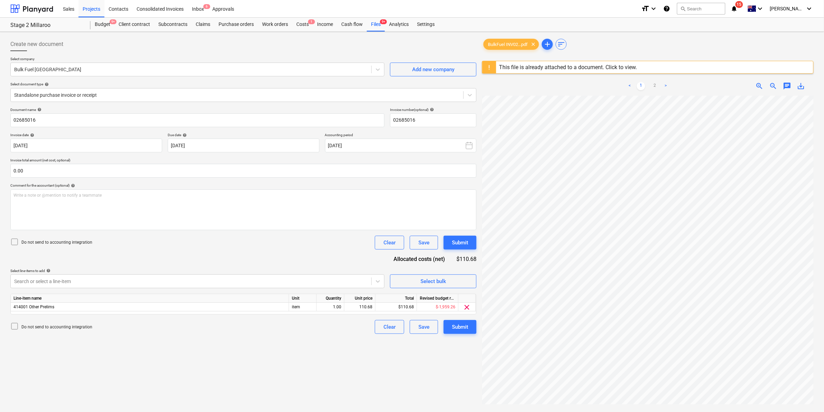
scroll to position [0, 108]
click at [446, 251] on div "Create new document Select company Bulk Fuel Australia Add new company Select d…" at bounding box center [412, 263] width 808 height 457
click at [367, 307] on div "110.68" at bounding box center [359, 307] width 25 height 9
type input "100.62"
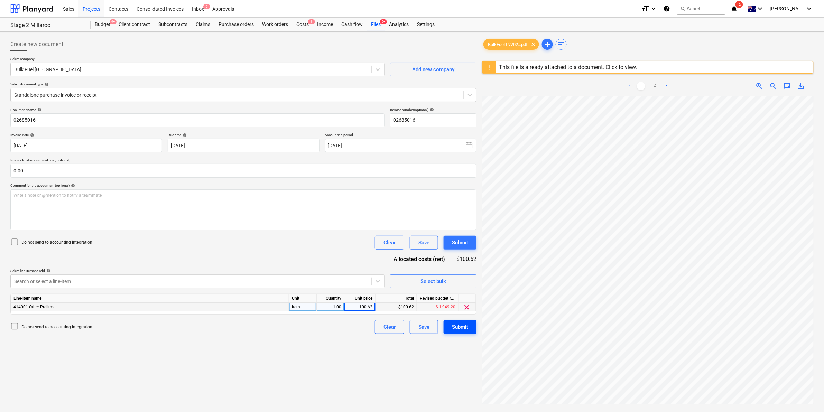
click at [460, 326] on div "Submit" at bounding box center [460, 326] width 16 height 9
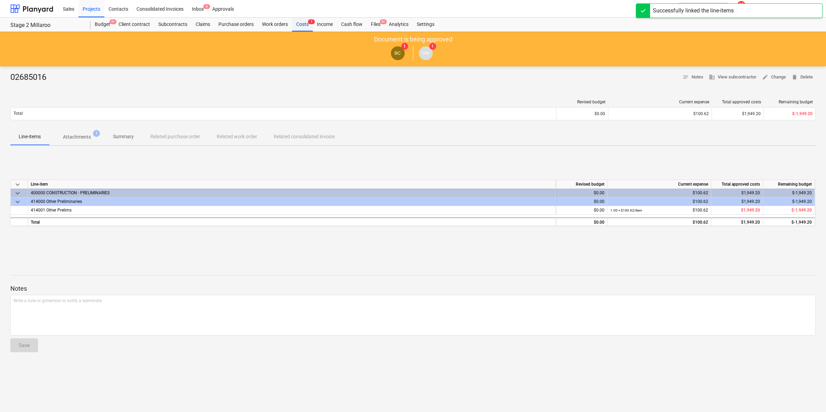
click at [303, 24] on div "Costs 1" at bounding box center [302, 25] width 21 height 14
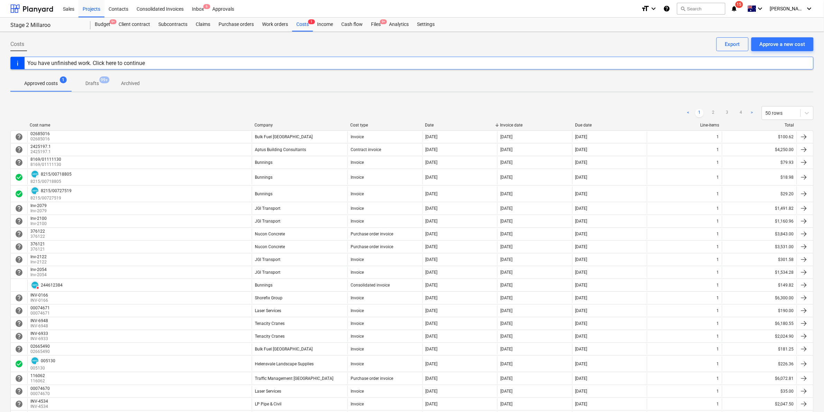
click at [286, 125] on div "Company" at bounding box center [299, 125] width 90 height 5
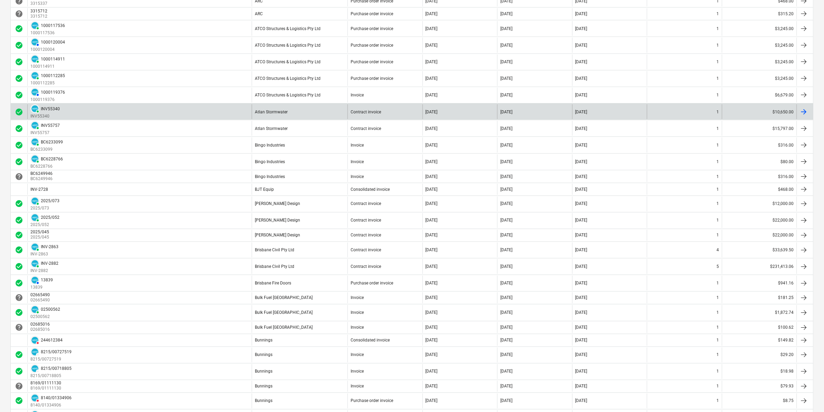
scroll to position [475, 0]
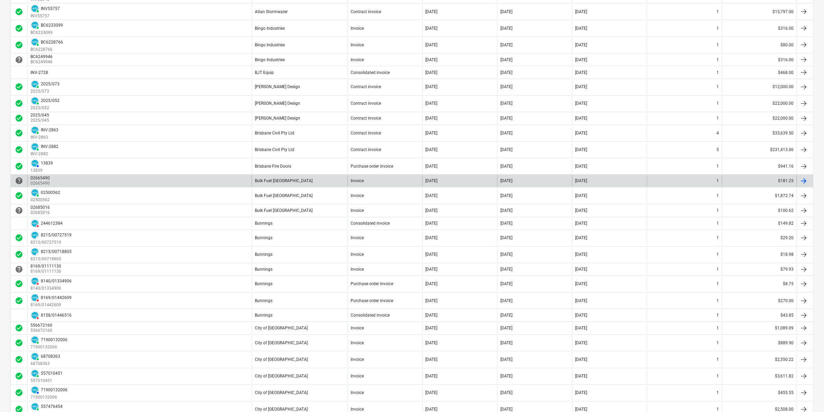
click at [291, 184] on div "Bulk Fuel [GEOGRAPHIC_DATA]" at bounding box center [300, 181] width 96 height 11
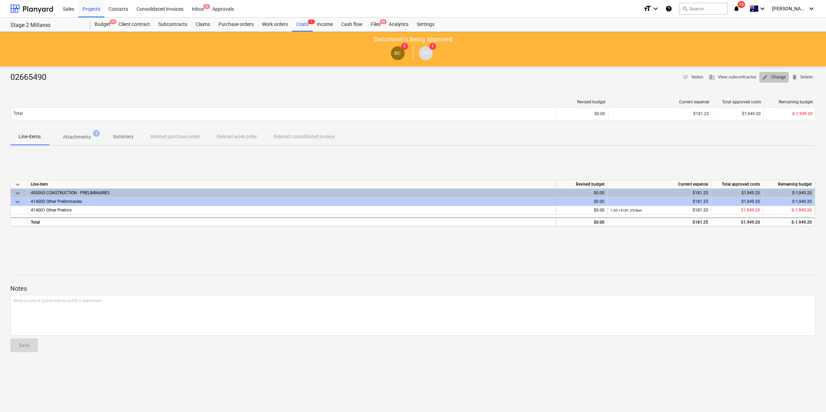
click at [770, 77] on span "edit Change" at bounding box center [774, 77] width 24 height 8
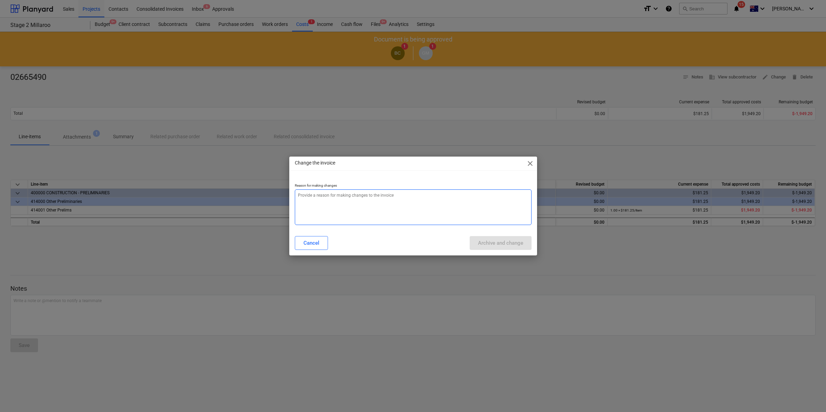
click at [339, 198] on textarea at bounding box center [413, 207] width 237 height 36
type textarea "x"
type textarea "g"
type textarea "x"
type textarea "gs"
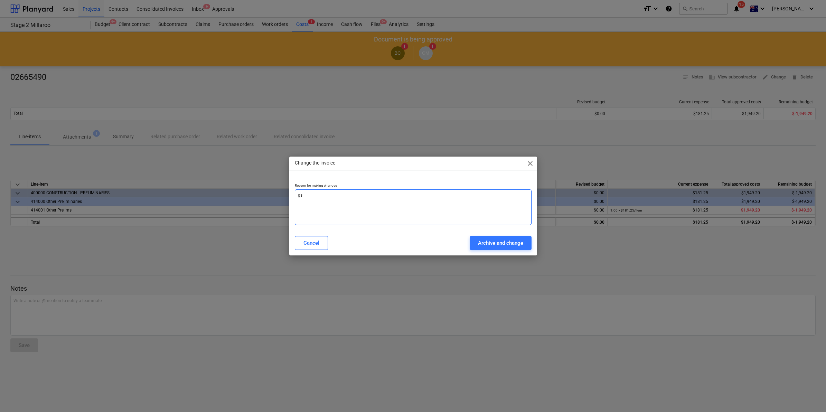
type textarea "x"
type textarea "gst"
click at [481, 245] on div "Archive and change" at bounding box center [500, 242] width 45 height 9
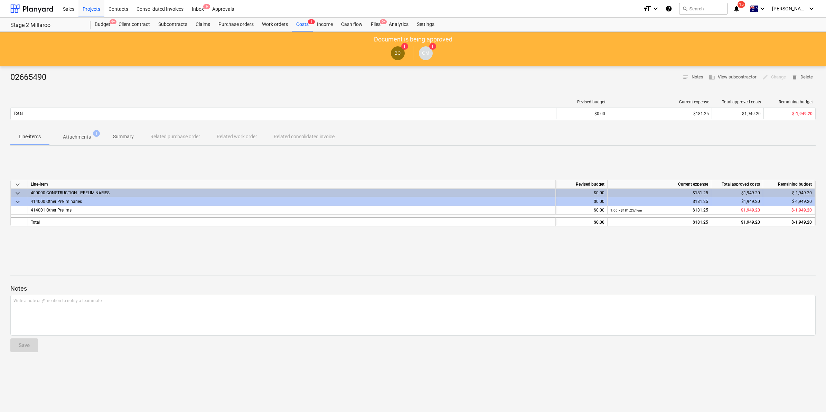
type textarea "x"
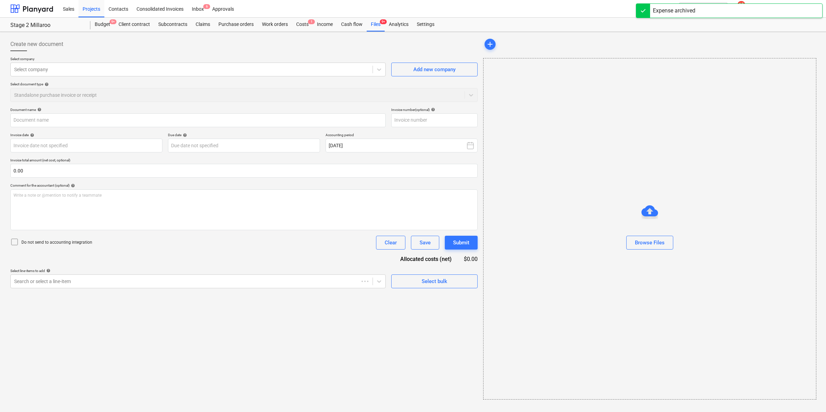
type input "02665490"
type input "[DATE]"
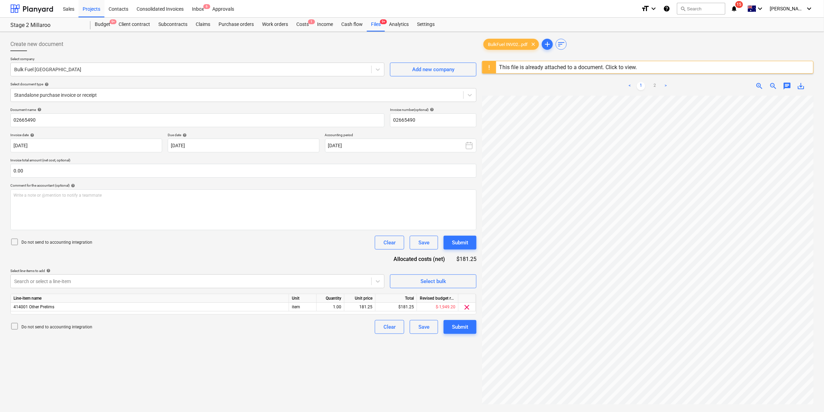
scroll to position [0, 108]
click at [360, 305] on div "181.25" at bounding box center [359, 307] width 25 height 9
click at [360, 305] on input "181.25" at bounding box center [359, 307] width 31 height 8
type input "164.7474"
click at [371, 308] on div "164.75" at bounding box center [359, 307] width 25 height 9
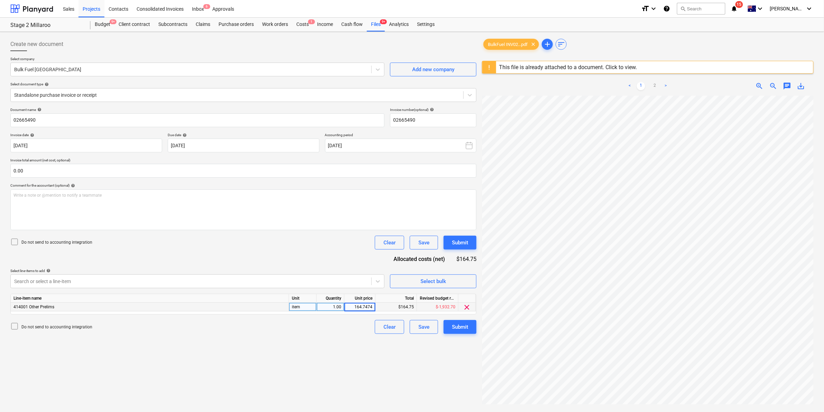
click at [372, 306] on input "164.7474" at bounding box center [359, 307] width 31 height 8
click at [370, 309] on div "164.75" at bounding box center [359, 307] width 25 height 9
click at [371, 307] on input "164.7474" at bounding box center [359, 307] width 31 height 8
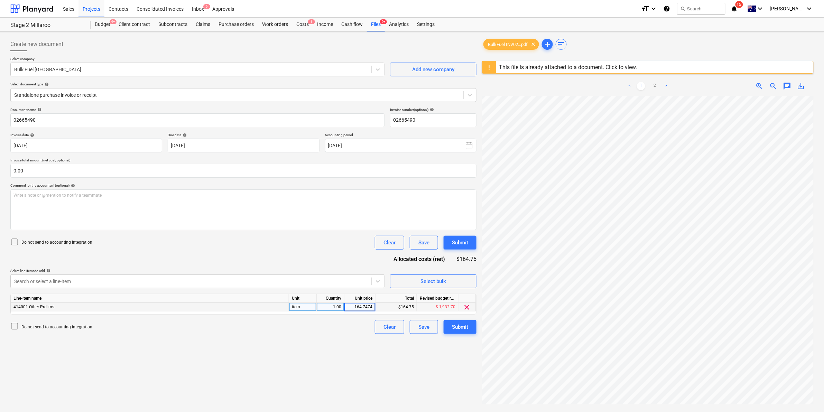
click at [371, 307] on input "164.7474" at bounding box center [359, 307] width 31 height 8
click at [372, 306] on input "164.7474" at bounding box center [359, 307] width 31 height 8
type input "164.77"
click at [458, 323] on div "Submit" at bounding box center [460, 326] width 16 height 9
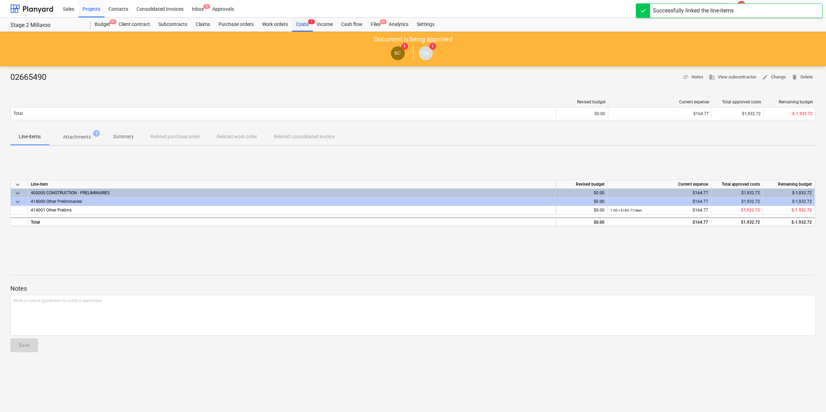
click at [307, 22] on div "Costs 1" at bounding box center [302, 25] width 21 height 14
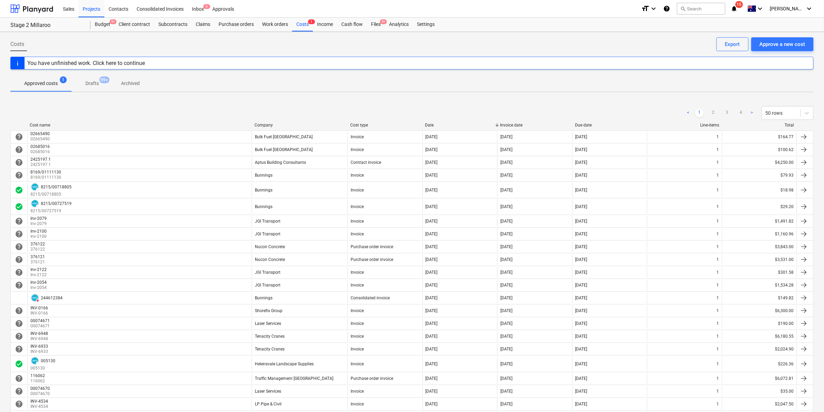
click at [288, 124] on div "Company" at bounding box center [299, 125] width 90 height 5
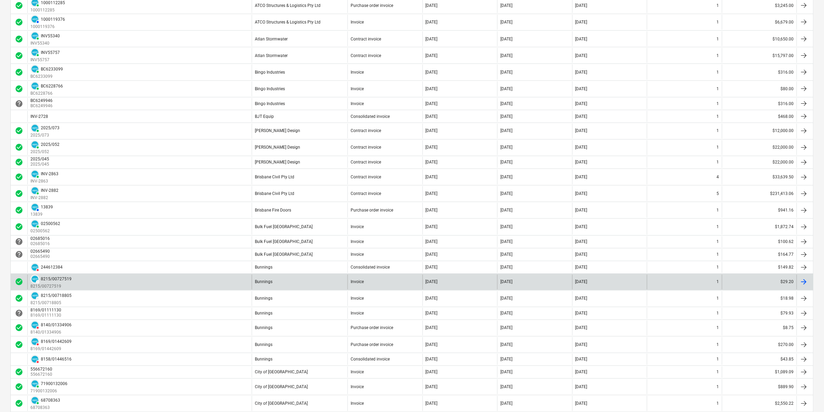
scroll to position [432, 0]
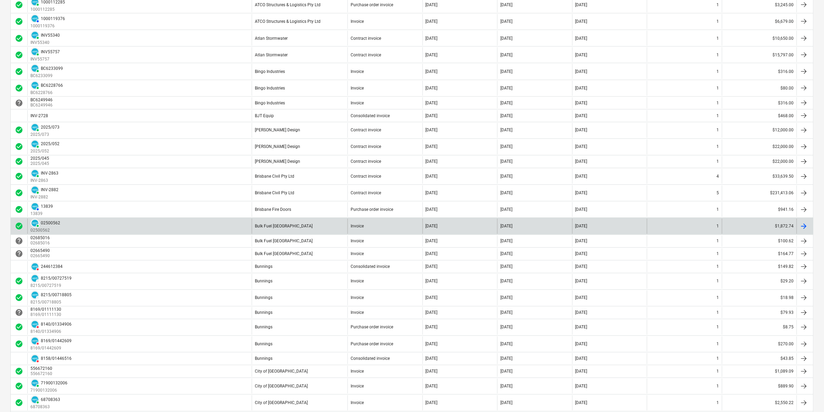
click at [298, 229] on div "Bulk Fuel [GEOGRAPHIC_DATA]" at bounding box center [300, 226] width 96 height 15
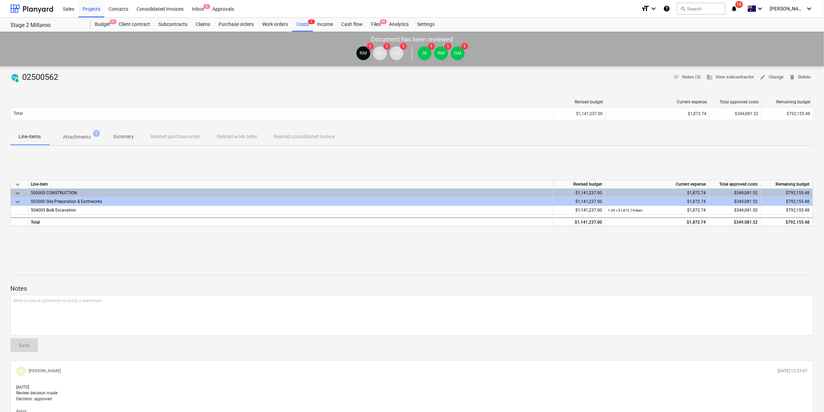
click at [82, 135] on p "Attachments" at bounding box center [77, 136] width 28 height 7
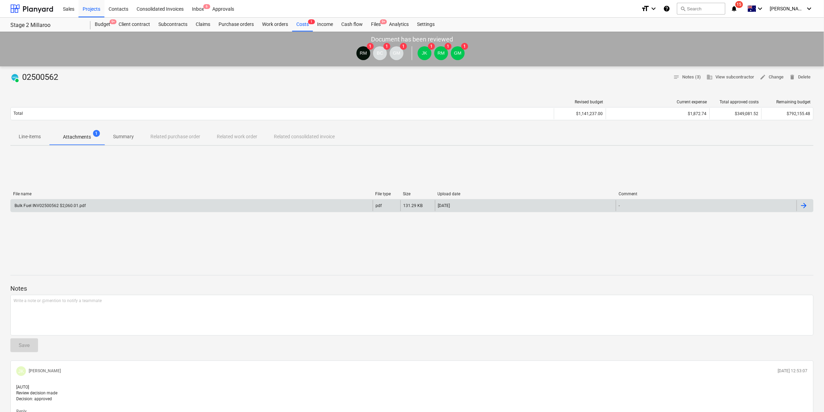
click at [287, 200] on div "Bulk Fuel INV02500562 $2,060.01.pdf" at bounding box center [192, 205] width 362 height 11
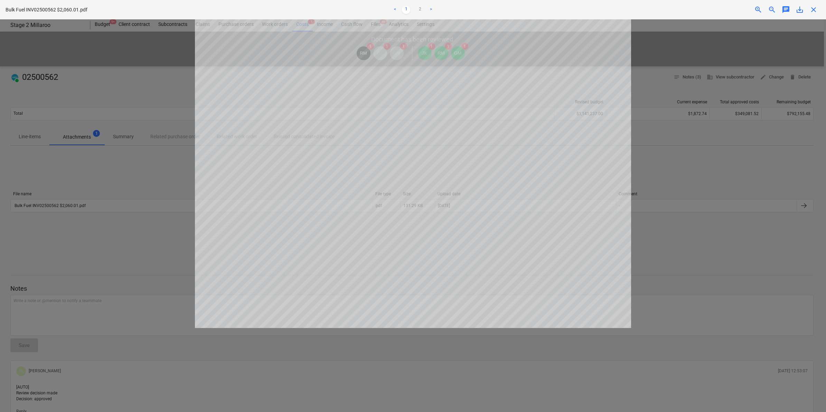
click at [814, 7] on span "close" at bounding box center [813, 10] width 8 height 8
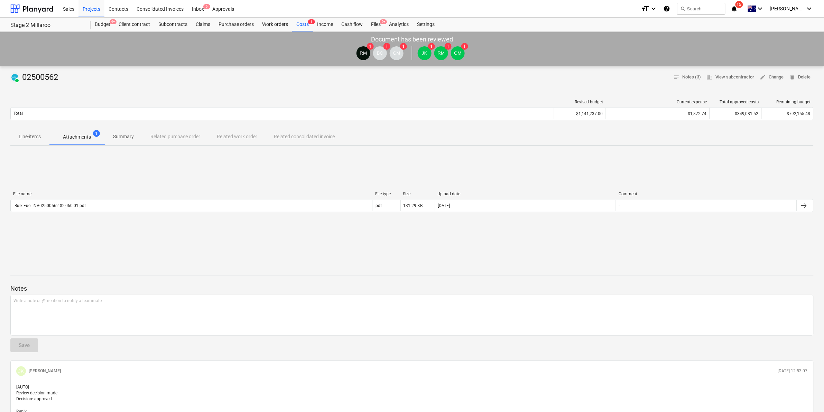
click at [121, 135] on p "Summary" at bounding box center [123, 136] width 21 height 7
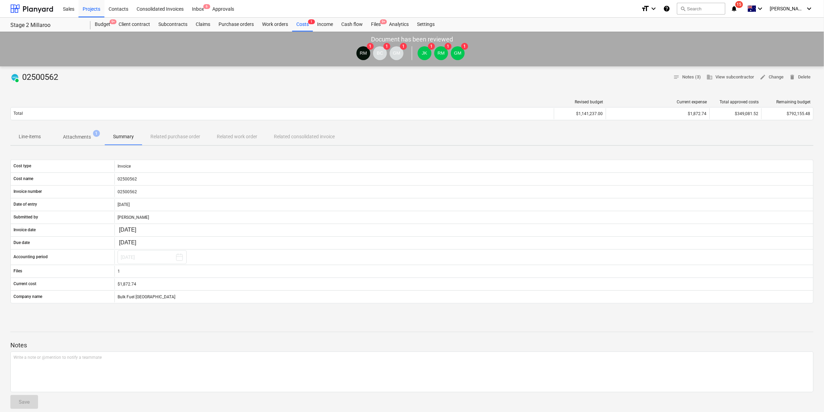
click at [88, 135] on p "Attachments" at bounding box center [77, 136] width 28 height 7
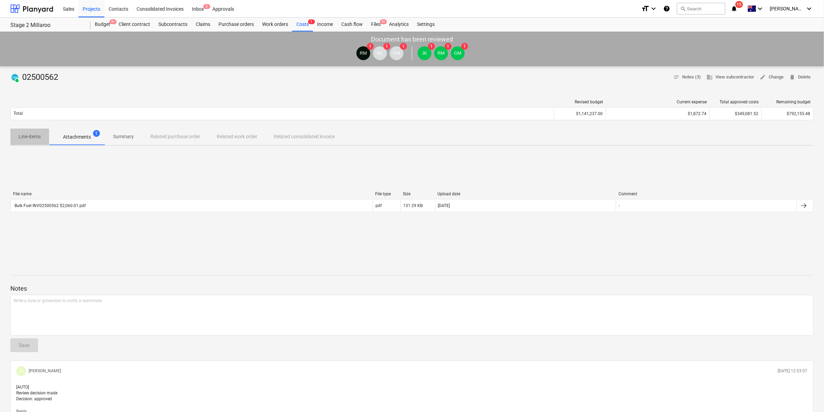
click at [26, 138] on p "Line-items" at bounding box center [30, 136] width 22 height 7
